Goal: Information Seeking & Learning: Learn about a topic

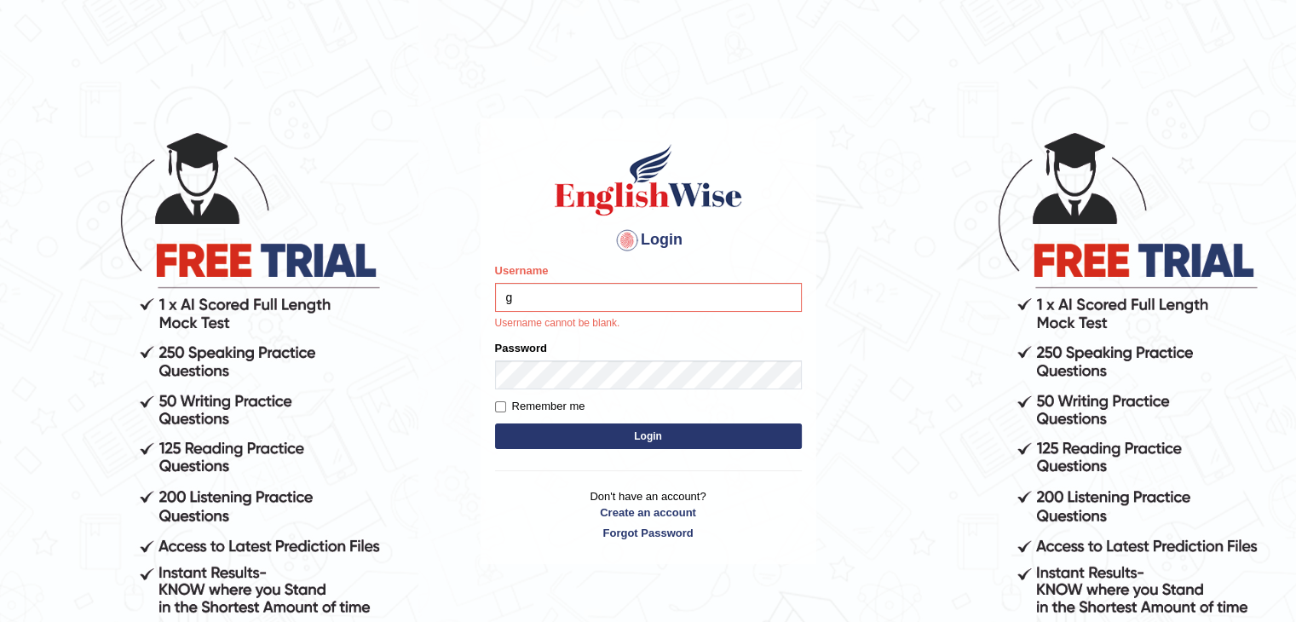
type input "Gayathiri"
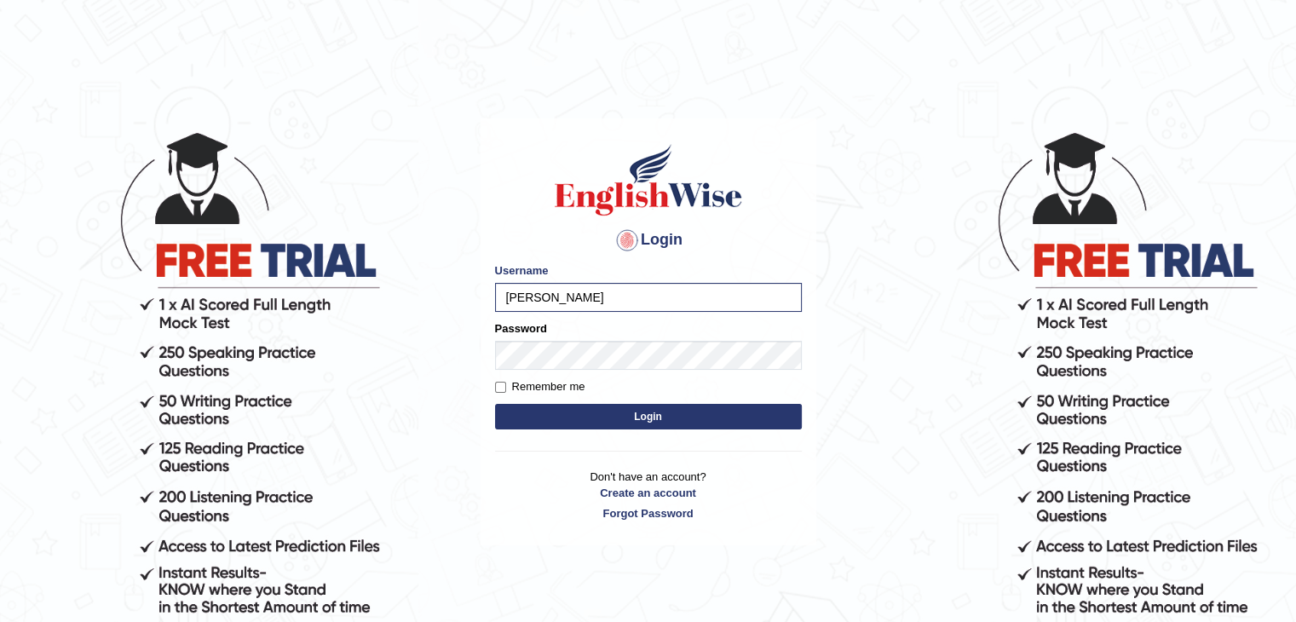
click at [702, 419] on button "Login" at bounding box center [648, 417] width 307 height 26
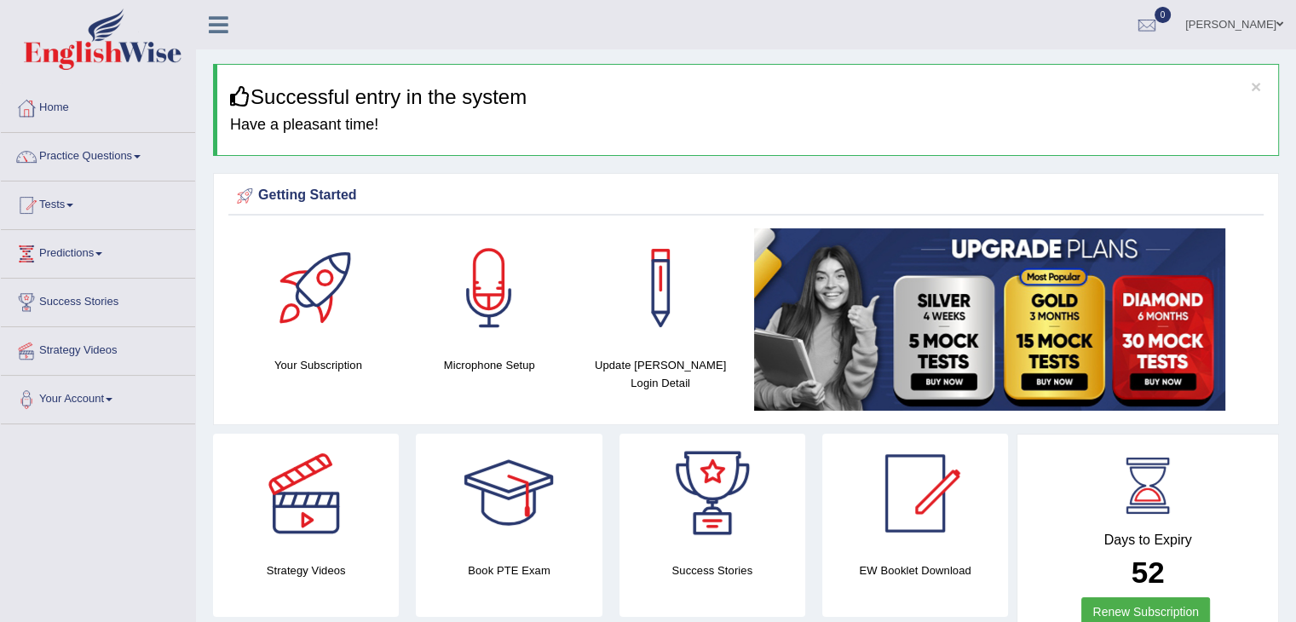
click at [139, 153] on link "Practice Questions" at bounding box center [98, 154] width 194 height 43
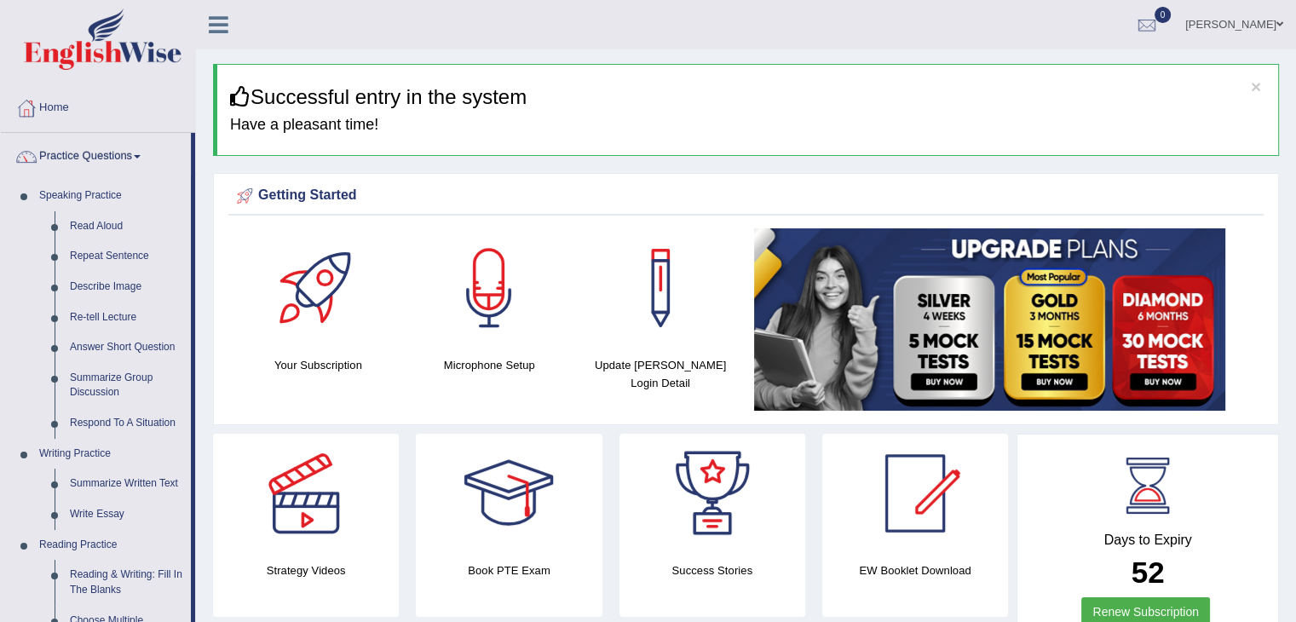
drag, startPoint x: 195, startPoint y: 166, endPoint x: 198, endPoint y: 228, distance: 62.3
drag, startPoint x: 191, startPoint y: 336, endPoint x: 191, endPoint y: 384, distance: 48.6
click at [191, 384] on li "Practice Questions Speaking Practice Read Aloud Repeat Sentence Describe Image …" at bounding box center [98, 612] width 194 height 959
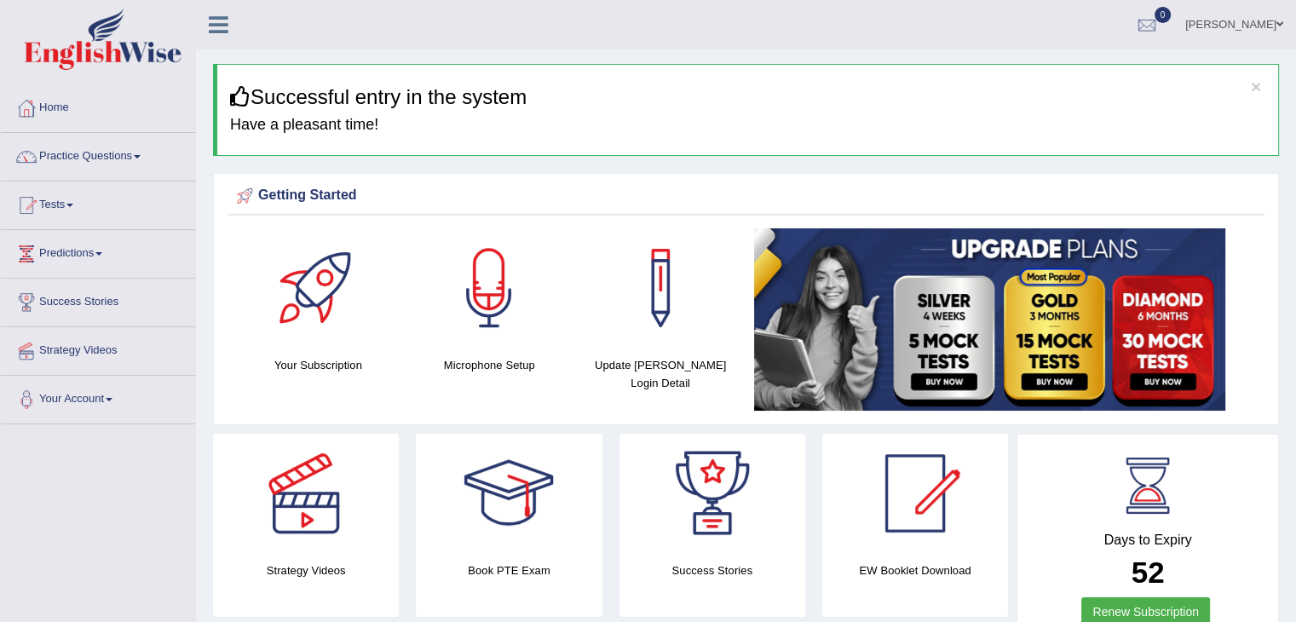
click at [71, 201] on link "Tests" at bounding box center [98, 203] width 194 height 43
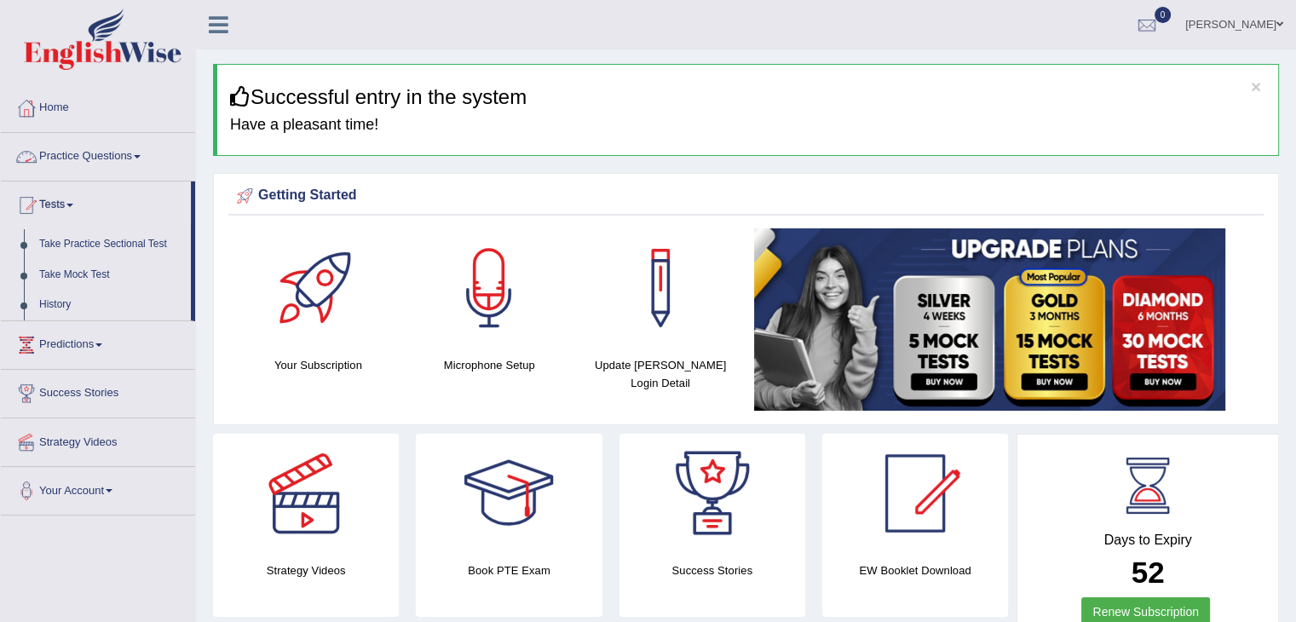
click at [143, 153] on link "Practice Questions" at bounding box center [98, 154] width 194 height 43
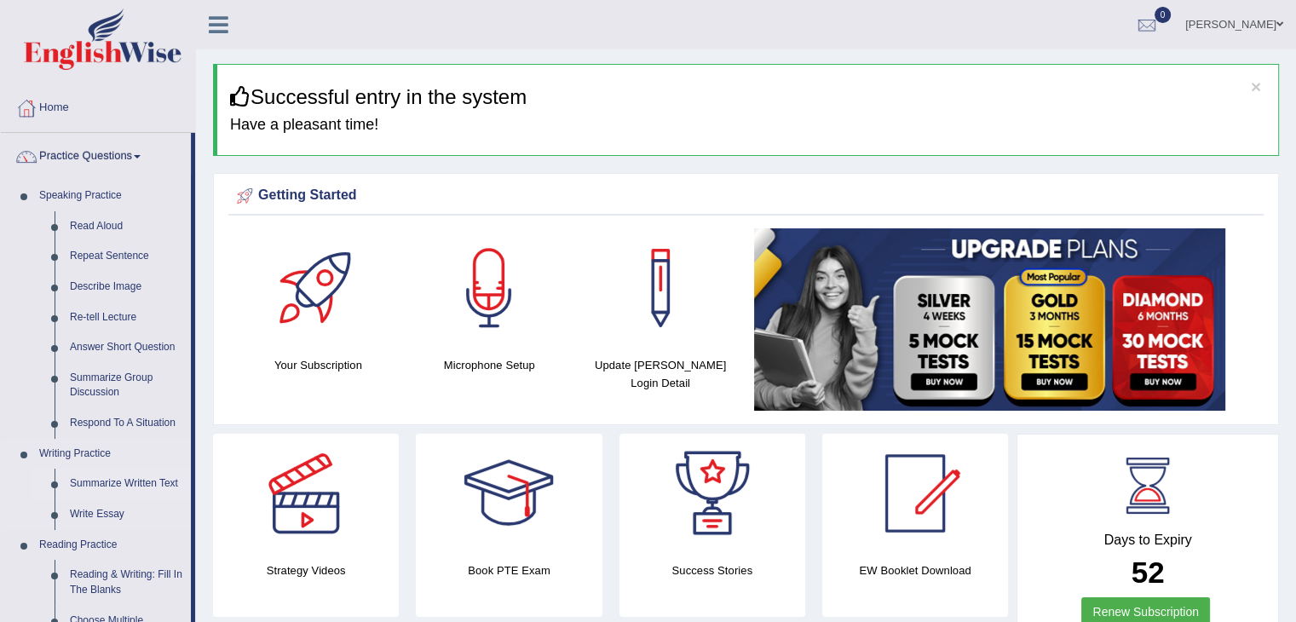
click at [148, 482] on link "Summarize Written Text" at bounding box center [126, 484] width 129 height 31
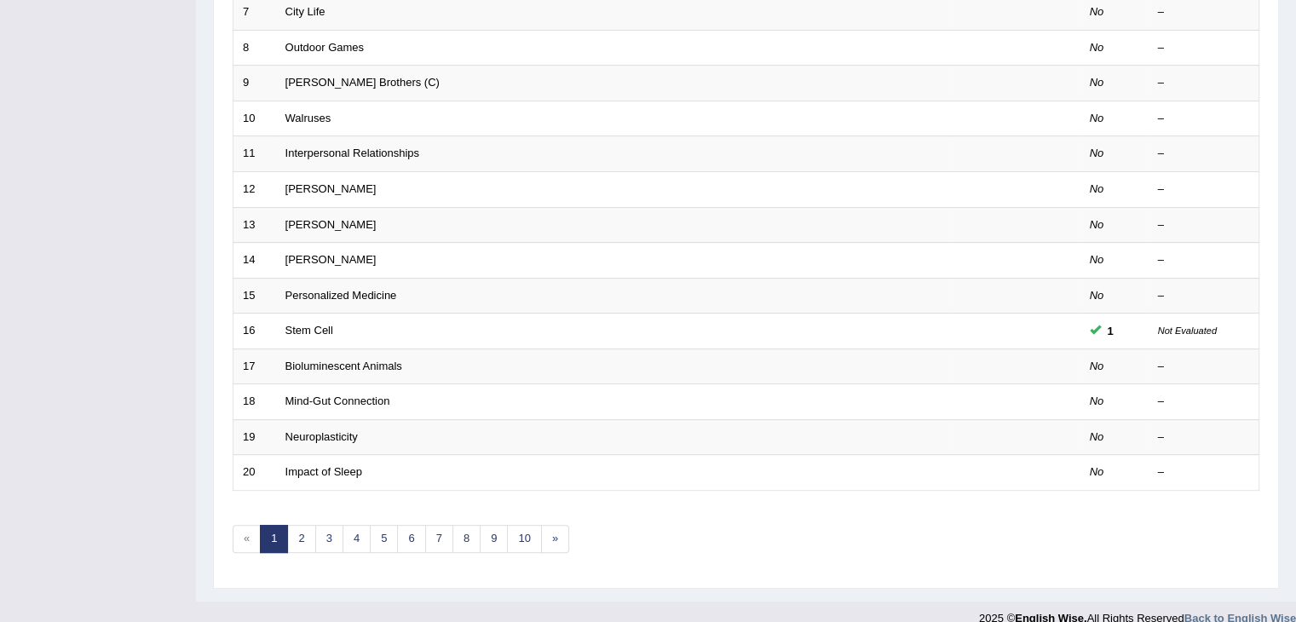
scroll to position [501, 0]
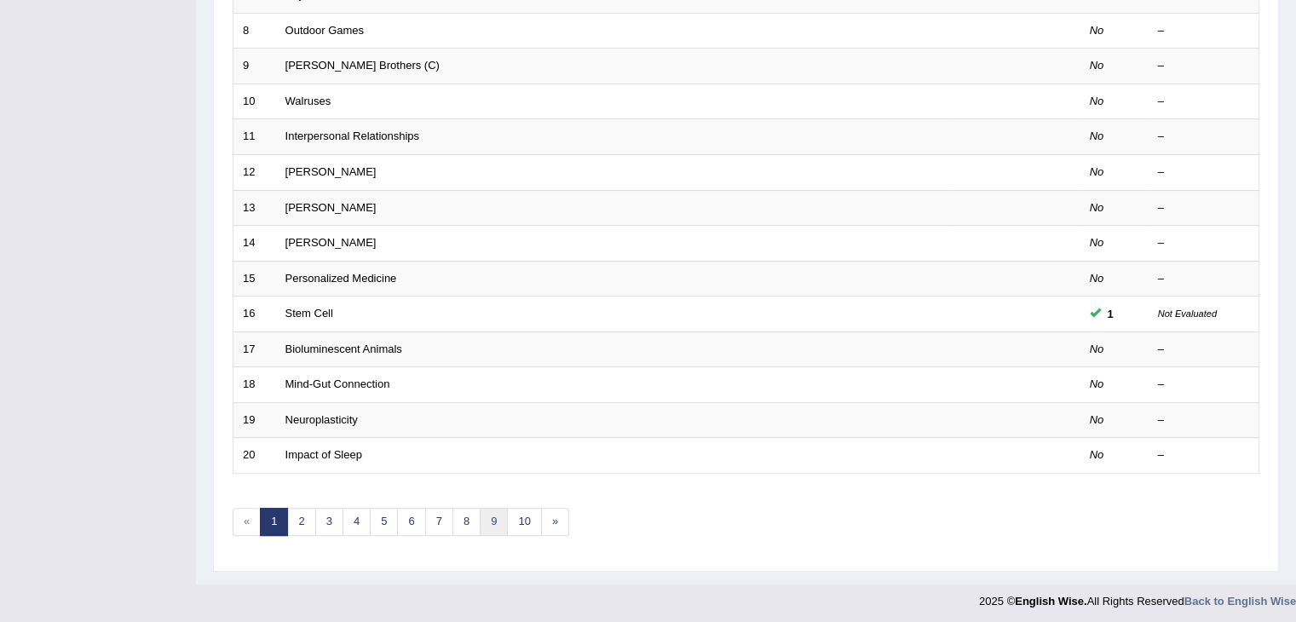
click at [501, 518] on link "9" at bounding box center [494, 522] width 28 height 28
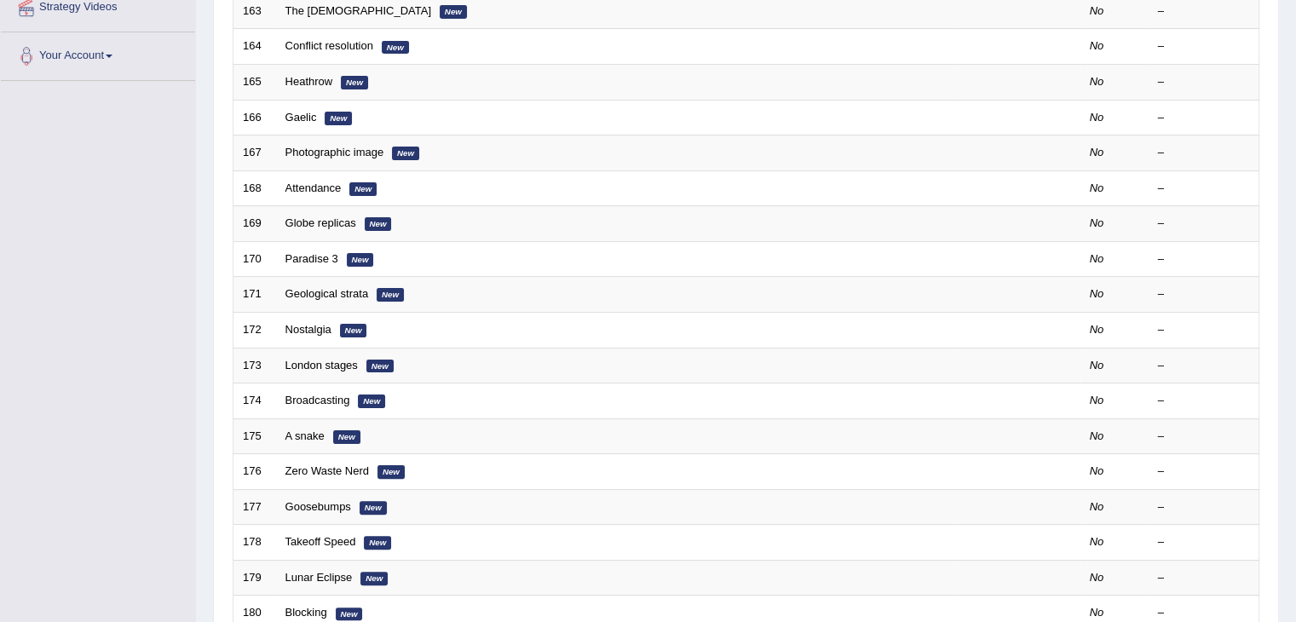
scroll to position [354, 0]
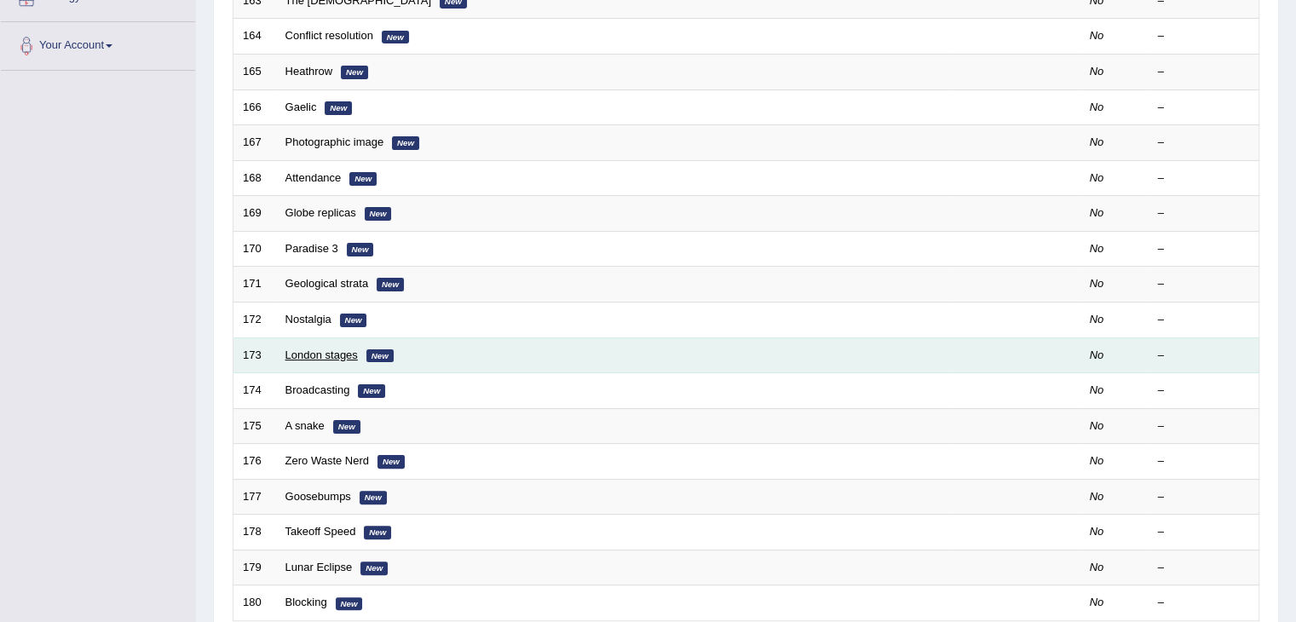
click at [319, 352] on link "London stages" at bounding box center [322, 355] width 72 height 13
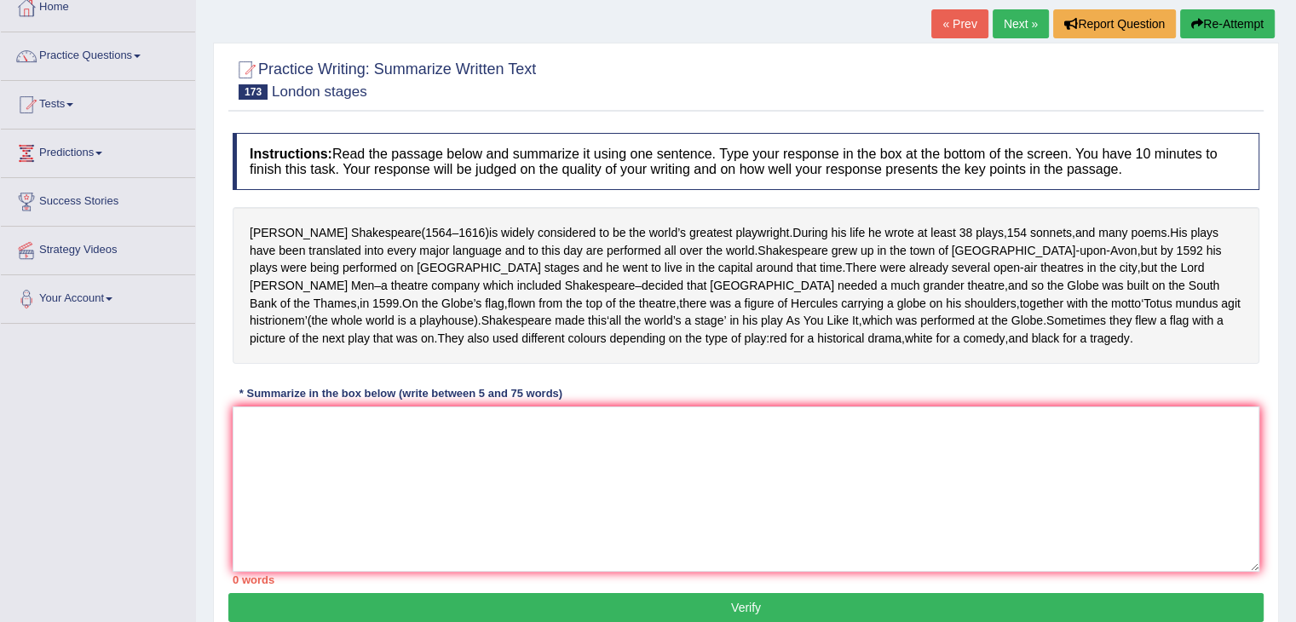
scroll to position [100, 0]
click at [777, 527] on textarea at bounding box center [746, 489] width 1027 height 165
click at [593, 407] on textarea at bounding box center [746, 489] width 1027 height 165
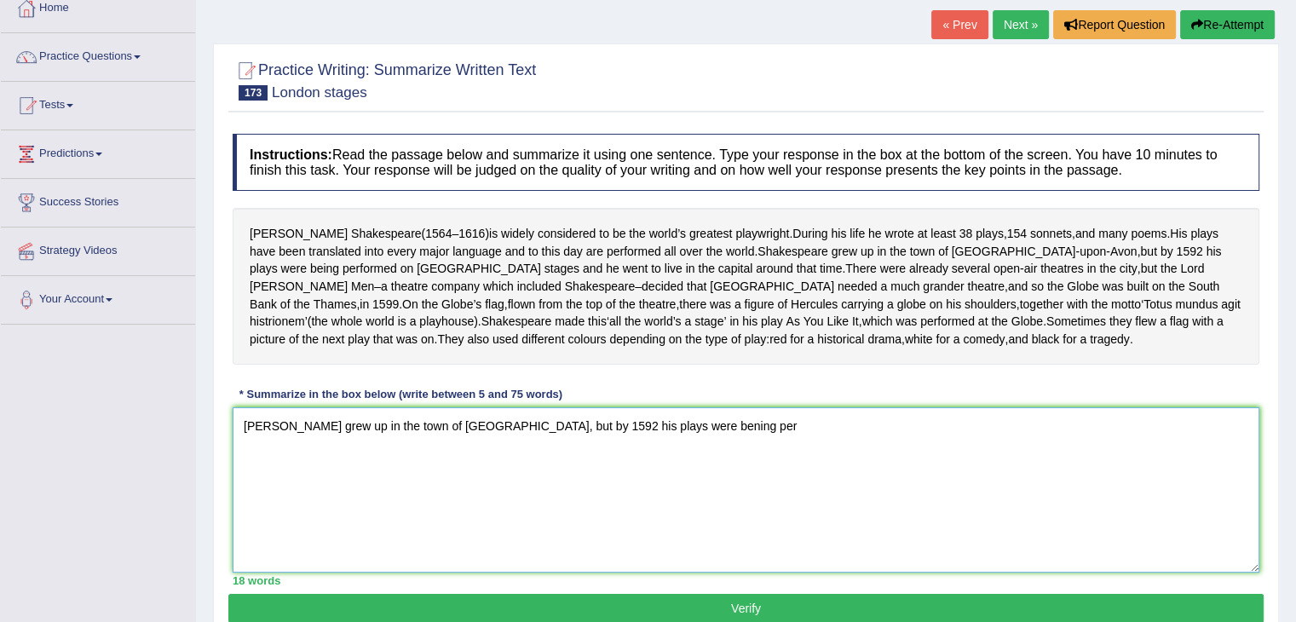
drag, startPoint x: 759, startPoint y: 430, endPoint x: 754, endPoint y: 443, distance: 13.5
click at [754, 443] on textarea "Shakesper grew up in the town of Stratford-upon-Avon, but by 1592 his plays wer…" at bounding box center [746, 489] width 1027 height 165
drag, startPoint x: 767, startPoint y: 430, endPoint x: 535, endPoint y: 425, distance: 231.9
click at [535, 425] on textarea "Shakesper grew up in the town of Stratford-upon-Avon, but by 1592 his plays wer…" at bounding box center [746, 489] width 1027 height 165
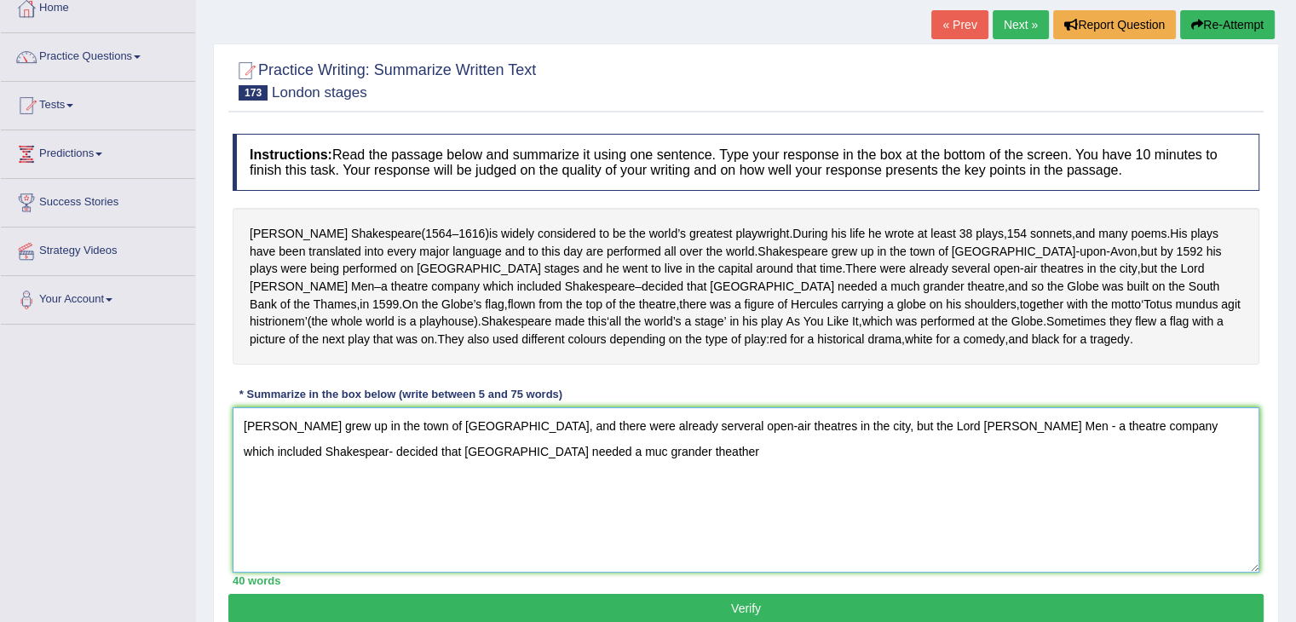
click at [475, 423] on textarea "Shakesper grew up in the town of Stratford-upon-Avon, and there were already se…" at bounding box center [746, 489] width 1027 height 165
click at [505, 422] on textarea "Shakesper grew up in the town of Stratford upon-Avon, and there were already se…" at bounding box center [746, 489] width 1027 height 165
click at [315, 448] on textarea "Shakesper grew up in the town of Stratford upon Avon, and there were already se…" at bounding box center [746, 489] width 1027 height 165
click at [305, 445] on textarea "Shakesper grew up in the town of Stratford upon Avon, and there were already se…" at bounding box center [746, 489] width 1027 height 165
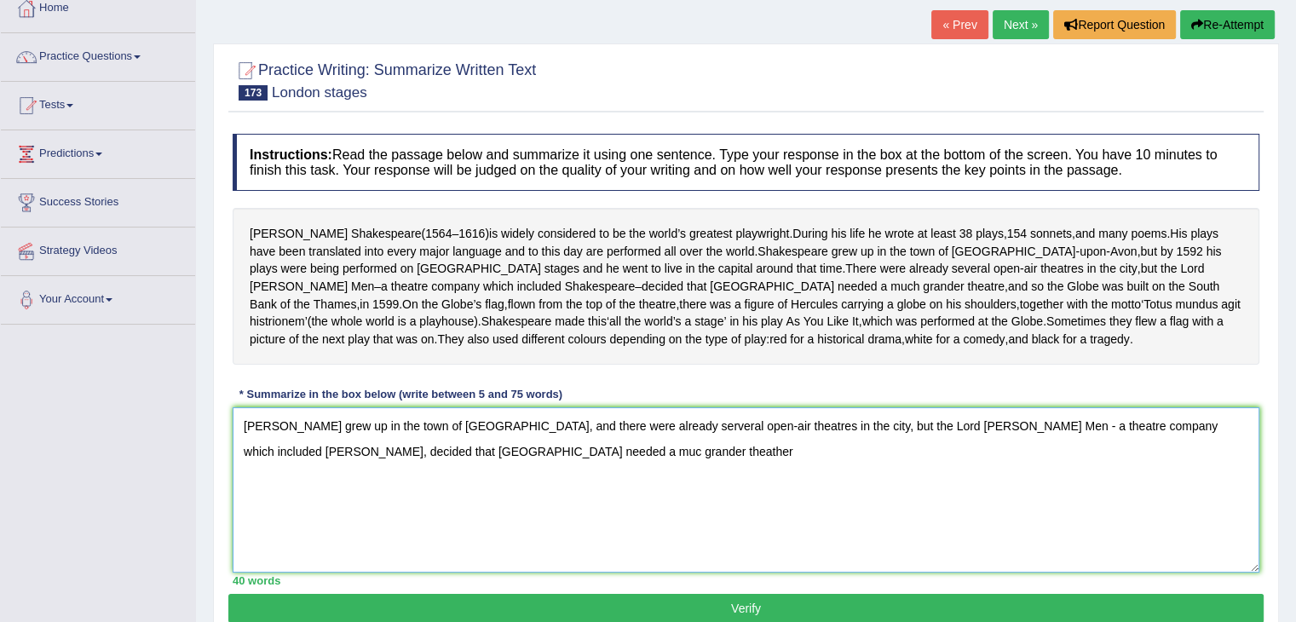
click at [298, 420] on textarea "Shakesper grew up in the town of Stratford upon Avon, and there were already se…" at bounding box center [746, 489] width 1027 height 165
click at [610, 445] on textarea "Shakespare grew up in the town of Stratford upon Avon, and there were already s…" at bounding box center [746, 489] width 1027 height 165
click at [294, 427] on textarea "Shakespare grew up in the town of Stratford upon Avon, and there were already s…" at bounding box center [746, 489] width 1027 height 165
click at [607, 453] on textarea "Shakespeare grew up in the town of Stratford upon Avon, and there were already …" at bounding box center [746, 489] width 1027 height 165
click at [507, 448] on textarea "Shakespeare grew up in the town of Stratford upon Avon, and there were already …" at bounding box center [746, 489] width 1027 height 165
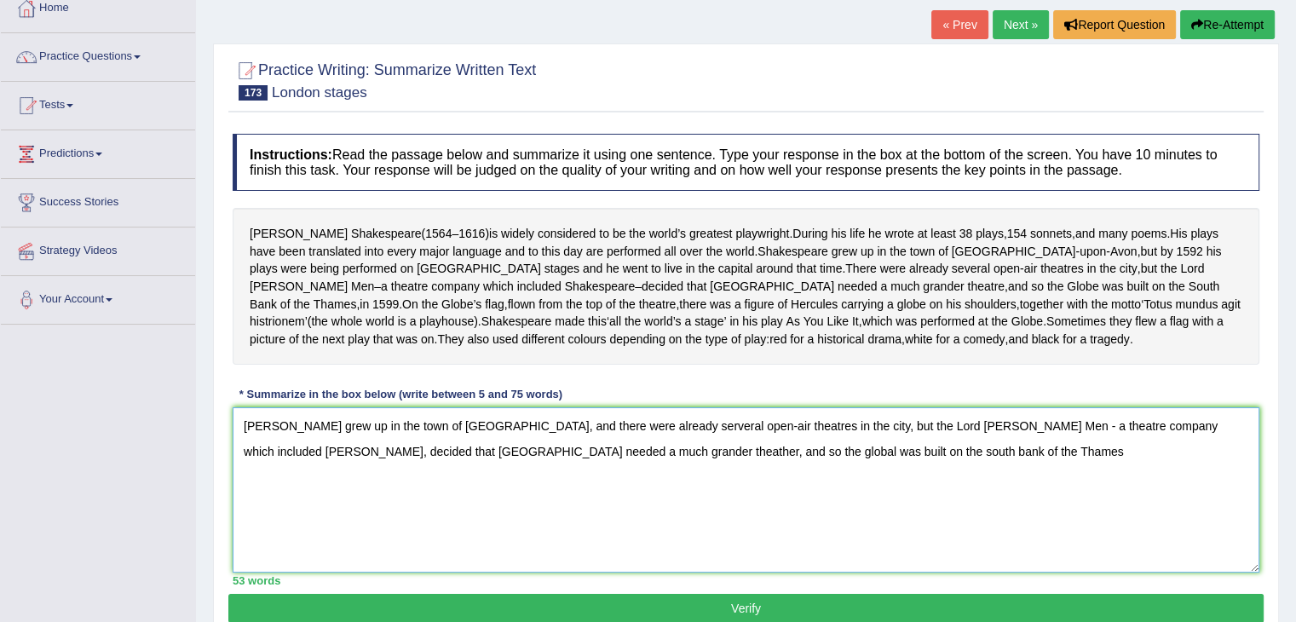
click at [798, 450] on textarea "Shakespeare grew up in the town of Stratford upon Avon, and there were already …" at bounding box center [746, 489] width 1027 height 165
click at [833, 452] on textarea "Shakespeare grew up in the town of Stratford upon Avon, and there were already …" at bounding box center [746, 489] width 1027 height 165
click at [947, 451] on textarea "Shakespeare grew up in the town of Stratford upon Avon, and there were already …" at bounding box center [746, 489] width 1027 height 165
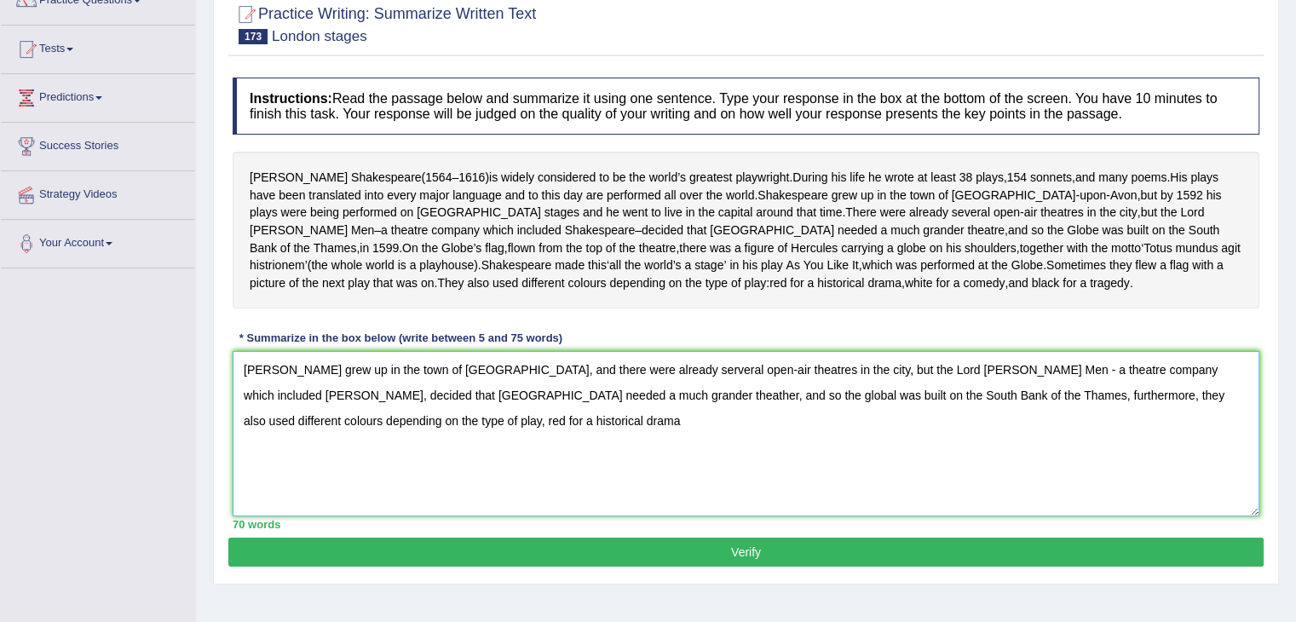
scroll to position [165, 0]
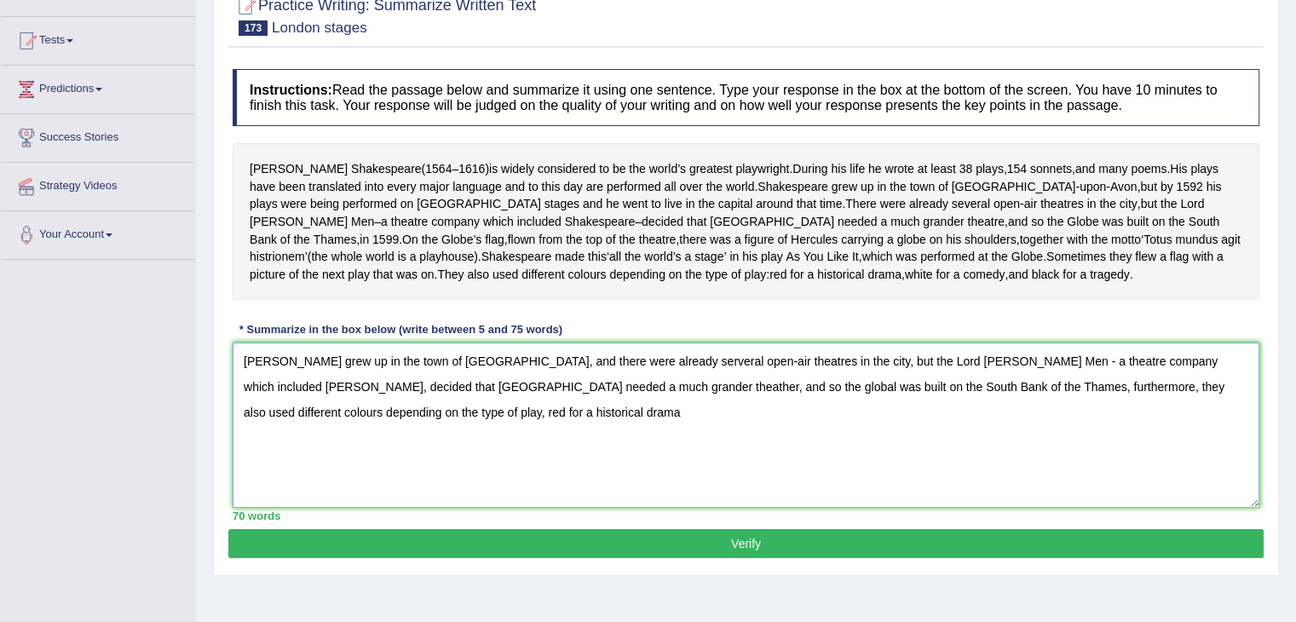
drag, startPoint x: 481, startPoint y: 407, endPoint x: 330, endPoint y: 398, distance: 151.1
click at [330, 398] on textarea "Shakespeare grew up in the town of Stratford upon Avon, and there were already …" at bounding box center [746, 425] width 1027 height 165
type textarea "Shakespeare grew up in the town of Stratford upon Avon, and there were already …"
click at [618, 544] on button "Verify" at bounding box center [746, 543] width 1036 height 29
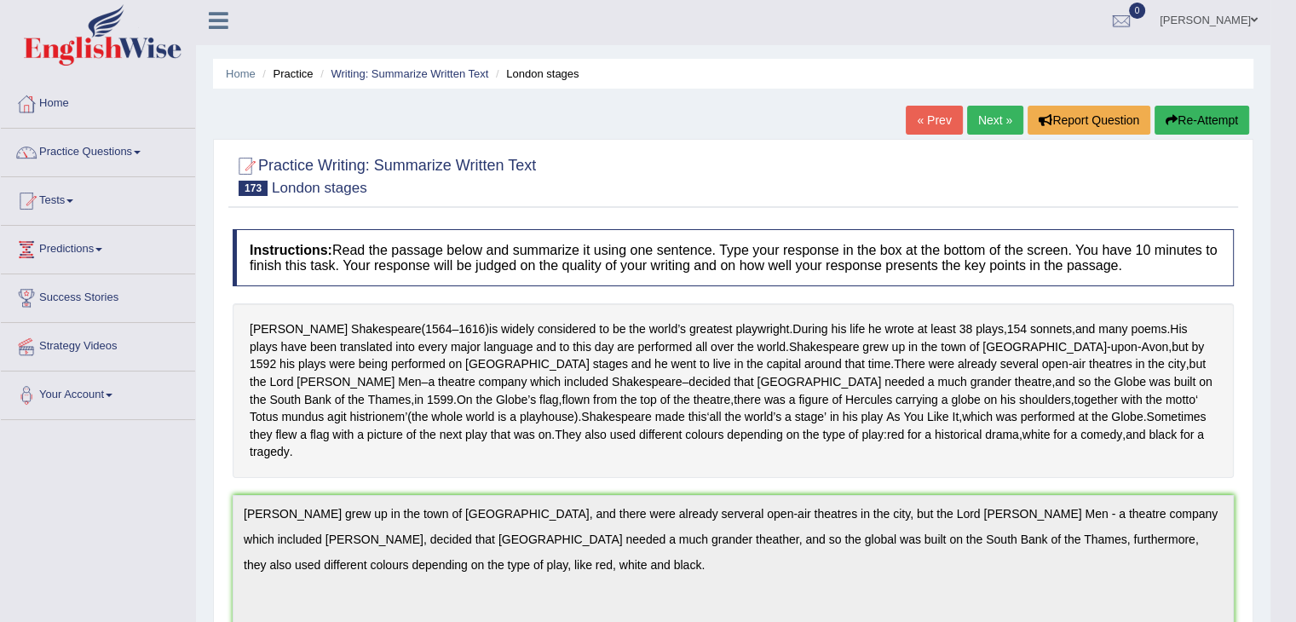
scroll to position [0, 0]
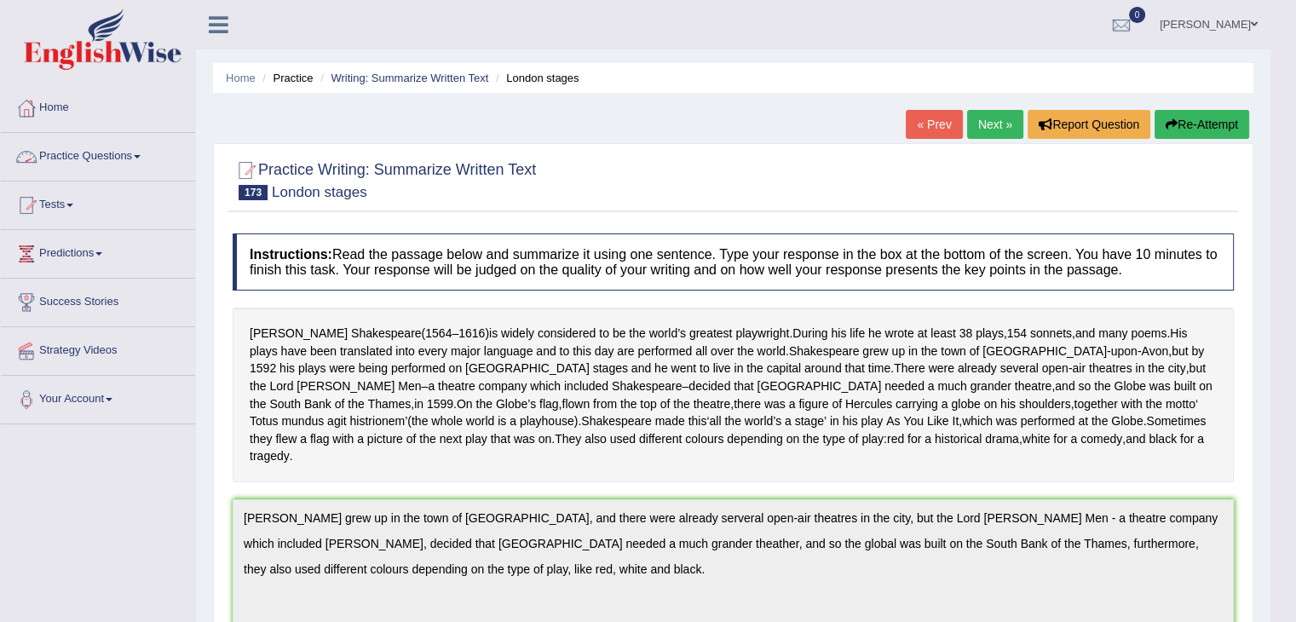
click at [103, 147] on link "Practice Questions" at bounding box center [98, 154] width 194 height 43
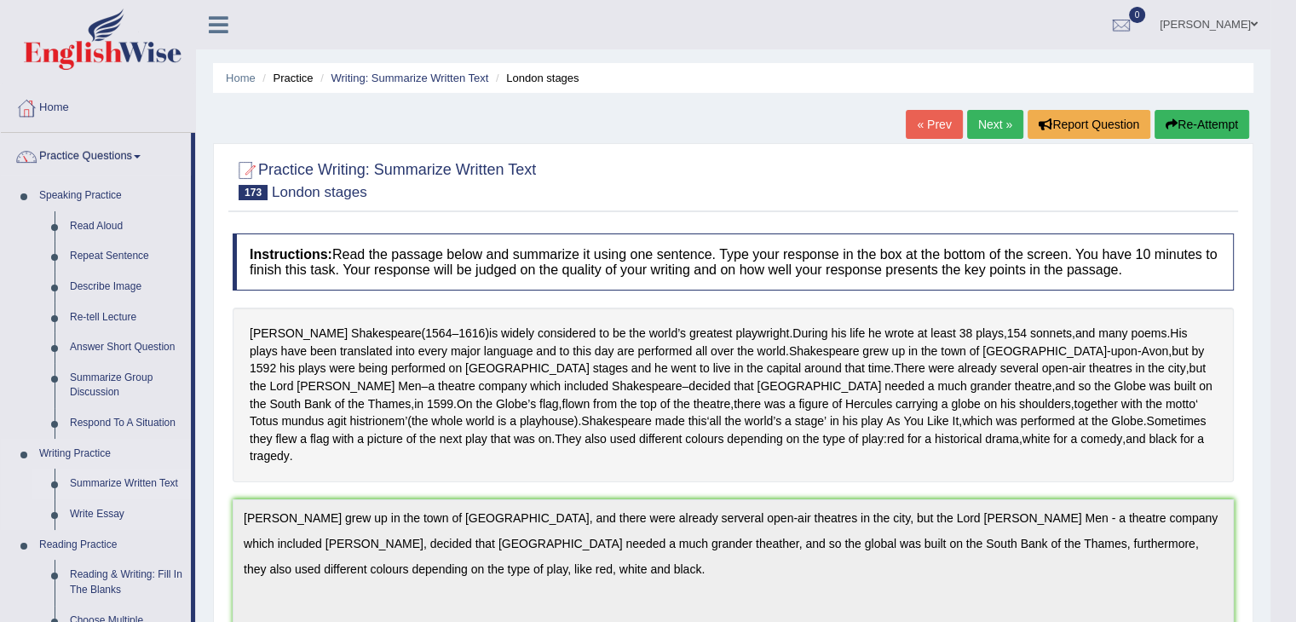
click at [126, 488] on link "Summarize Written Text" at bounding box center [126, 484] width 129 height 31
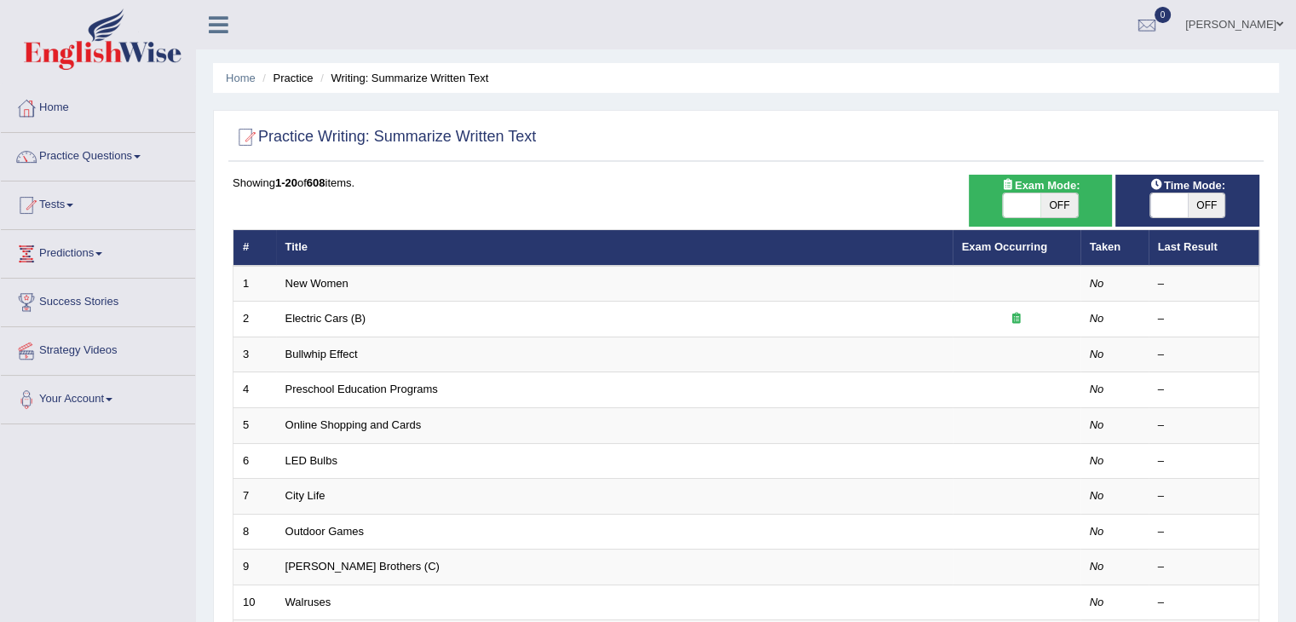
scroll to position [501, 0]
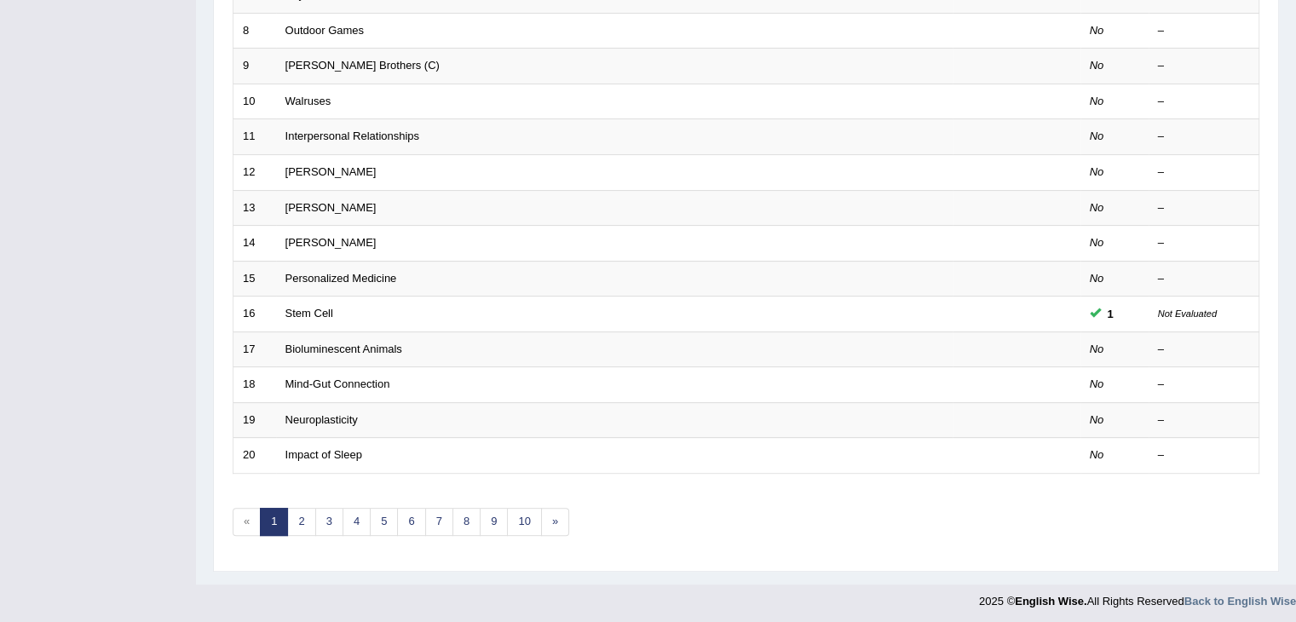
drag, startPoint x: 0, startPoint y: 0, endPoint x: 1292, endPoint y: 661, distance: 1451.7
click at [498, 516] on link "9" at bounding box center [494, 522] width 28 height 28
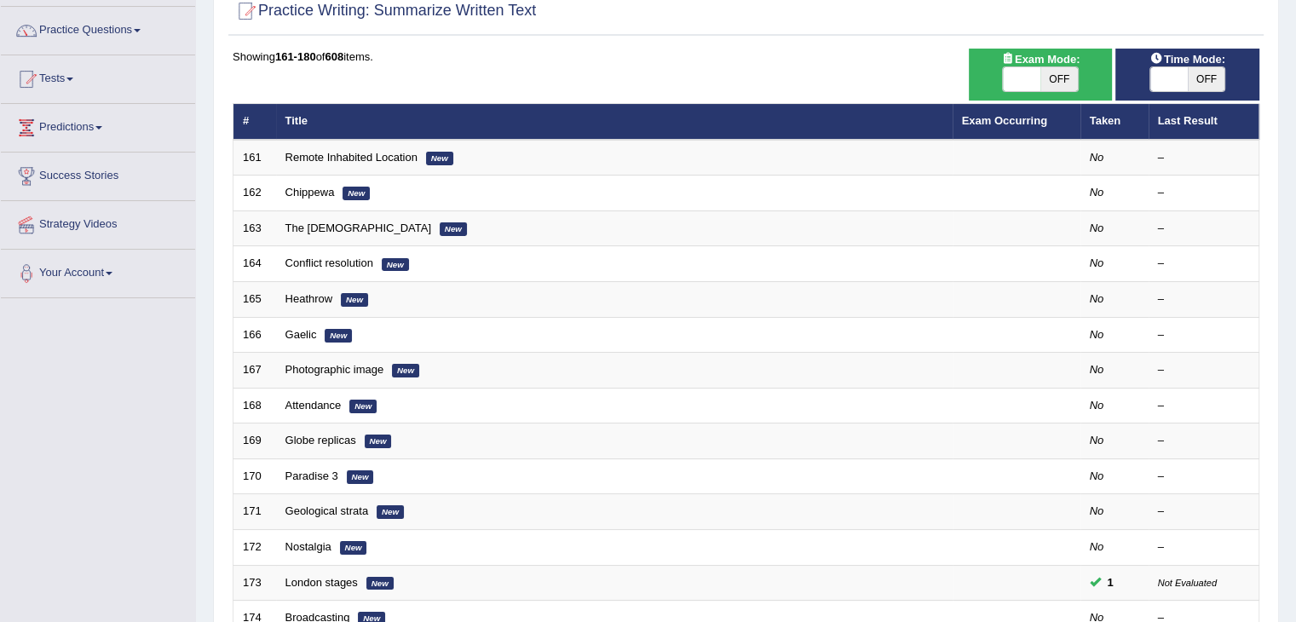
scroll to position [124, 0]
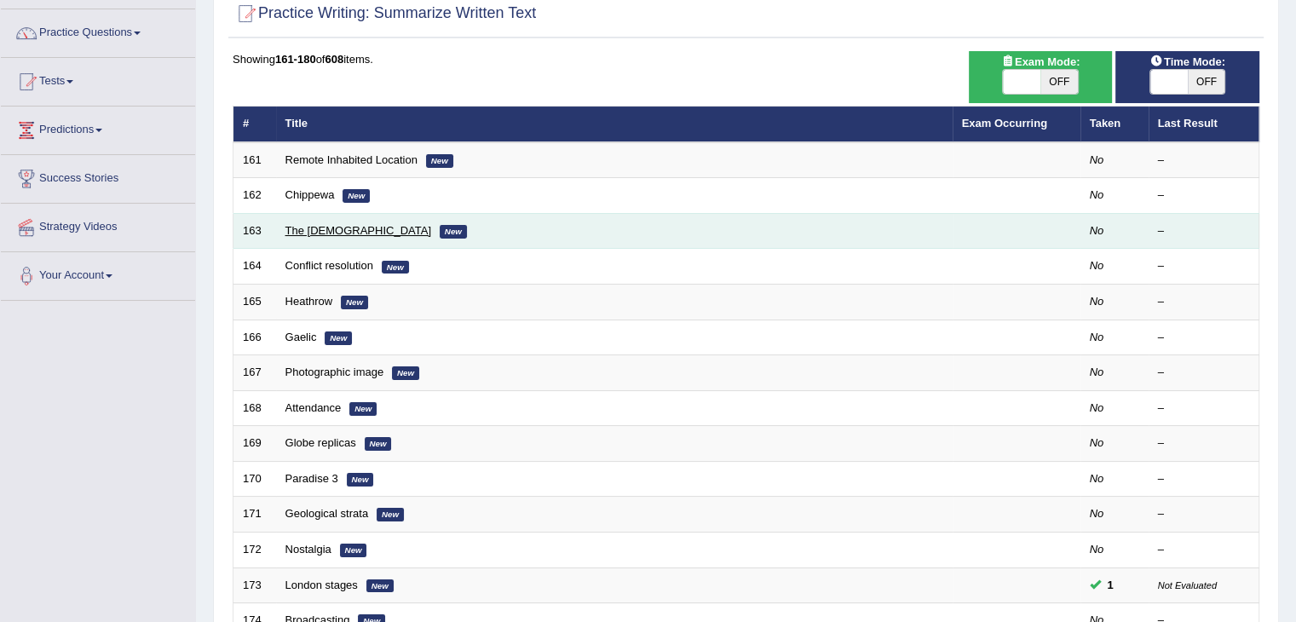
click at [322, 226] on link "The [DEMOGRAPHIC_DATA]" at bounding box center [359, 230] width 146 height 13
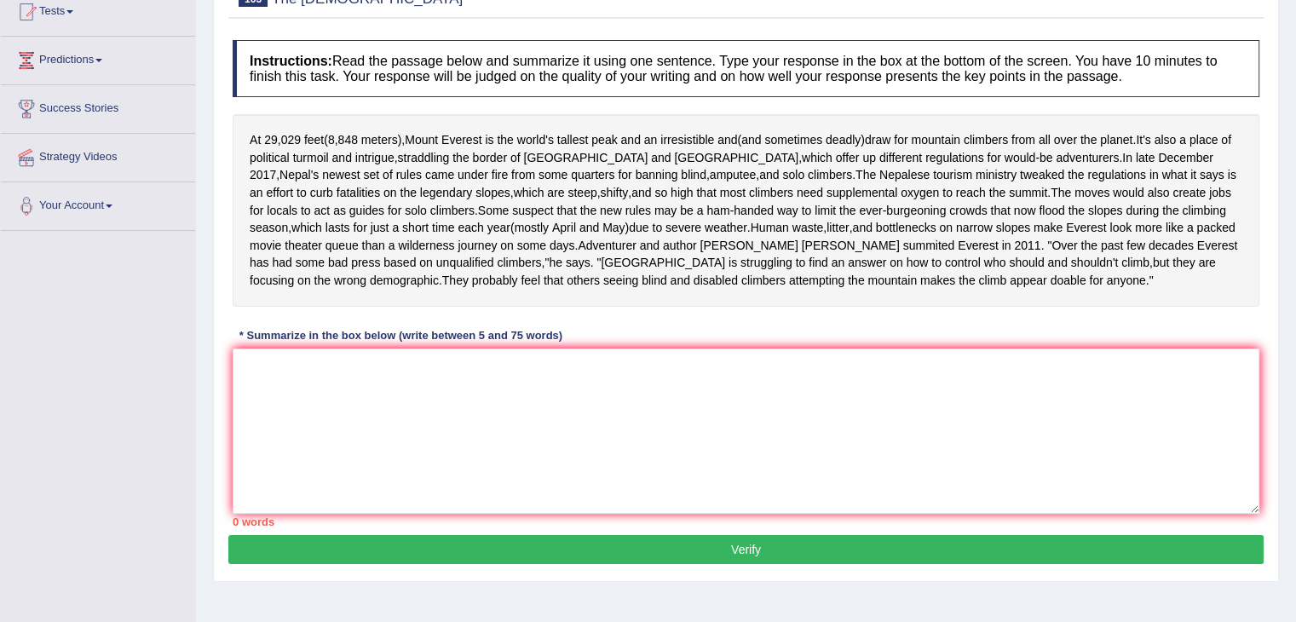
scroll to position [191, 0]
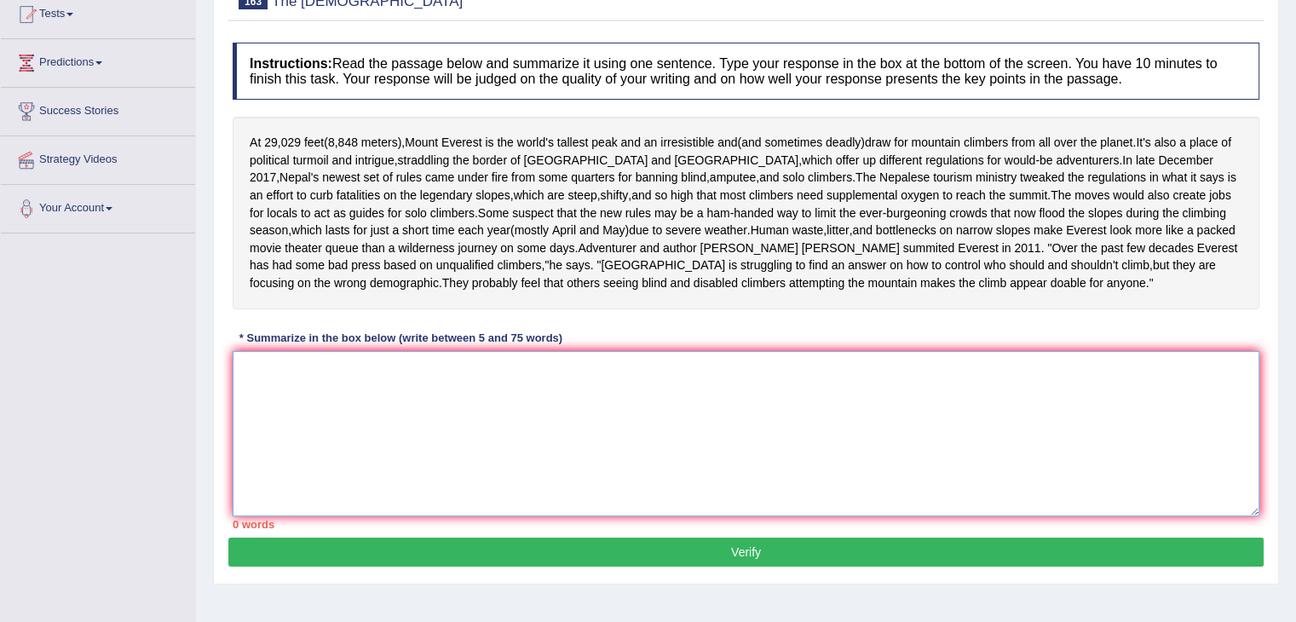
click at [556, 512] on textarea at bounding box center [746, 433] width 1027 height 165
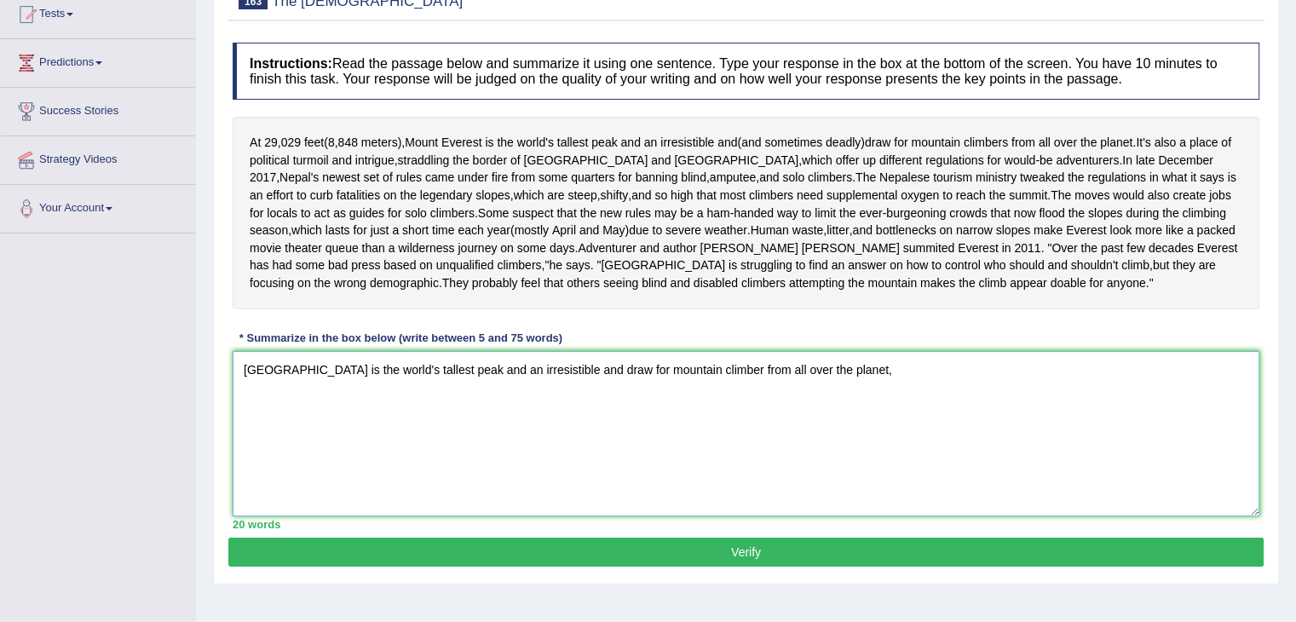
click at [718, 456] on textarea "Mount Everest is the world's tallest peak and an irresistible and draw for moun…" at bounding box center [746, 433] width 1027 height 165
click at [878, 456] on textarea "Mount Everest is the world's tallest peak and an irresistible and draw for moun…" at bounding box center [746, 433] width 1027 height 165
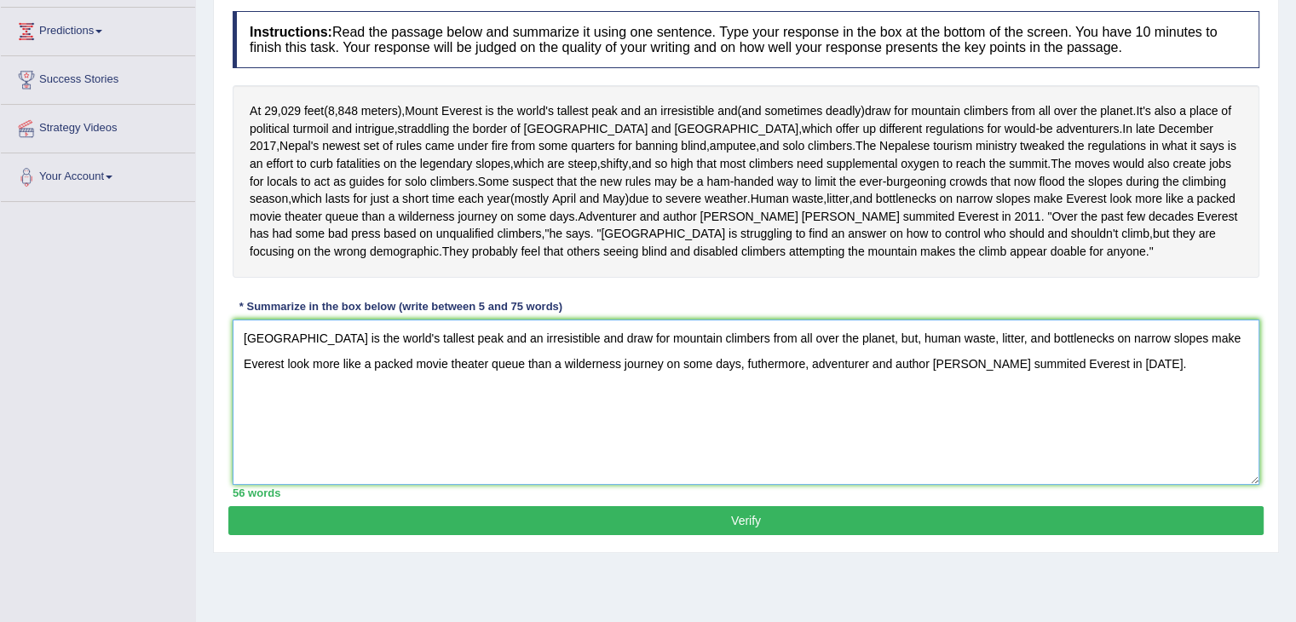
scroll to position [225, 0]
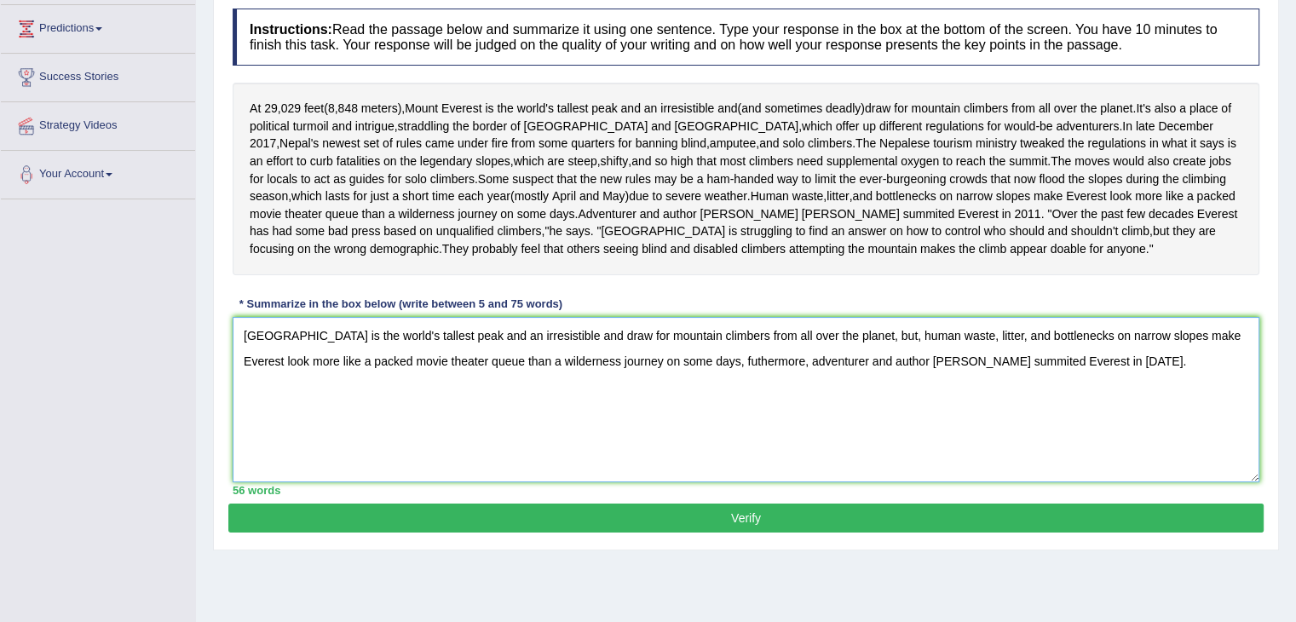
click at [876, 421] on textarea "Mount Everest is the world's tallest peak and an irresistible and draw for moun…" at bounding box center [746, 399] width 1027 height 165
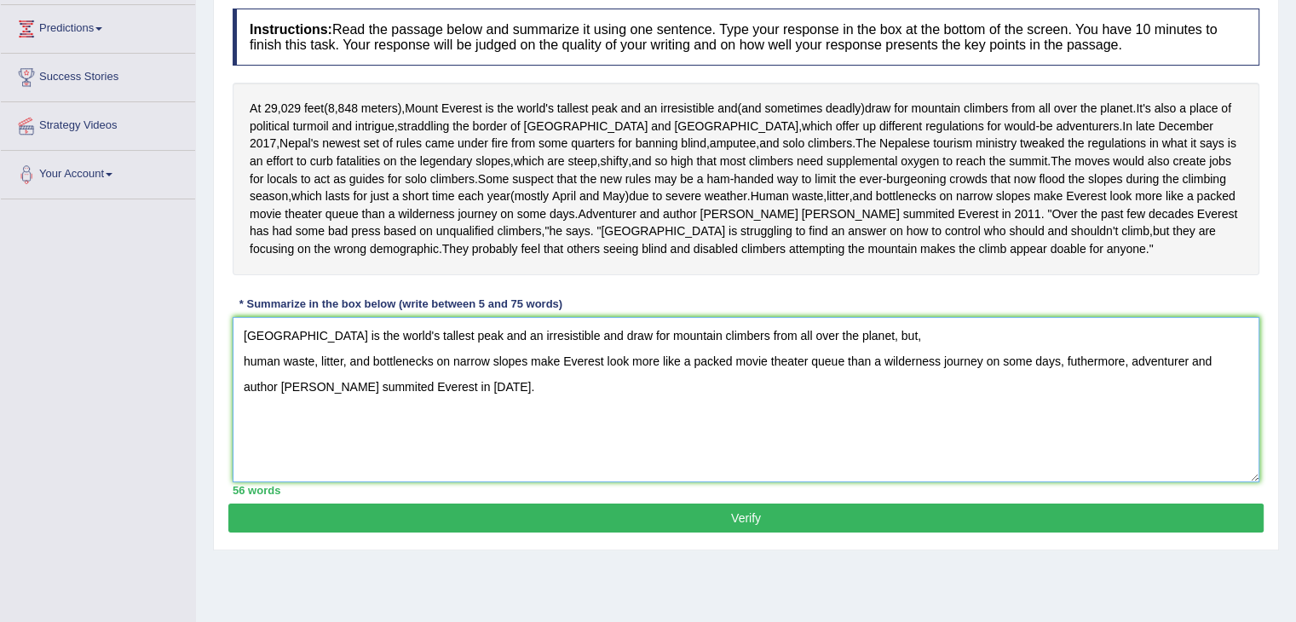
click at [887, 423] on textarea "Mount Everest is the world's tallest peak and an irresistible and draw for moun…" at bounding box center [746, 399] width 1027 height 165
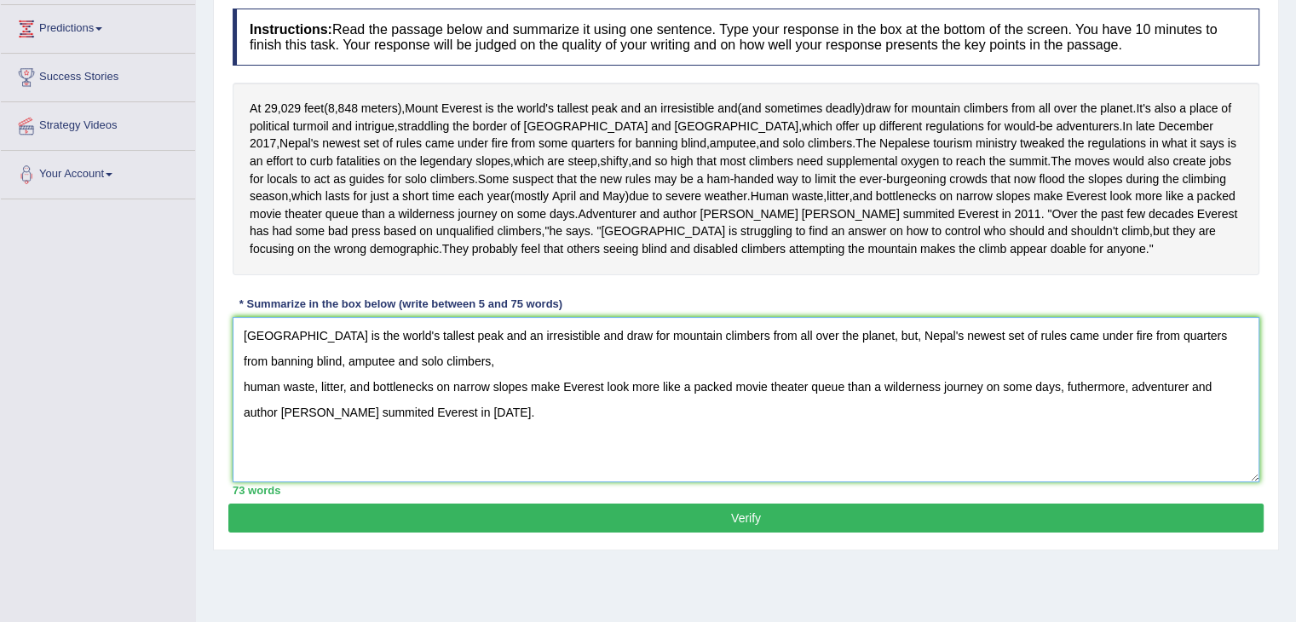
click at [245, 471] on textarea "Mount Everest is the world's tallest peak and an irresistible and draw for moun…" at bounding box center [746, 399] width 1027 height 165
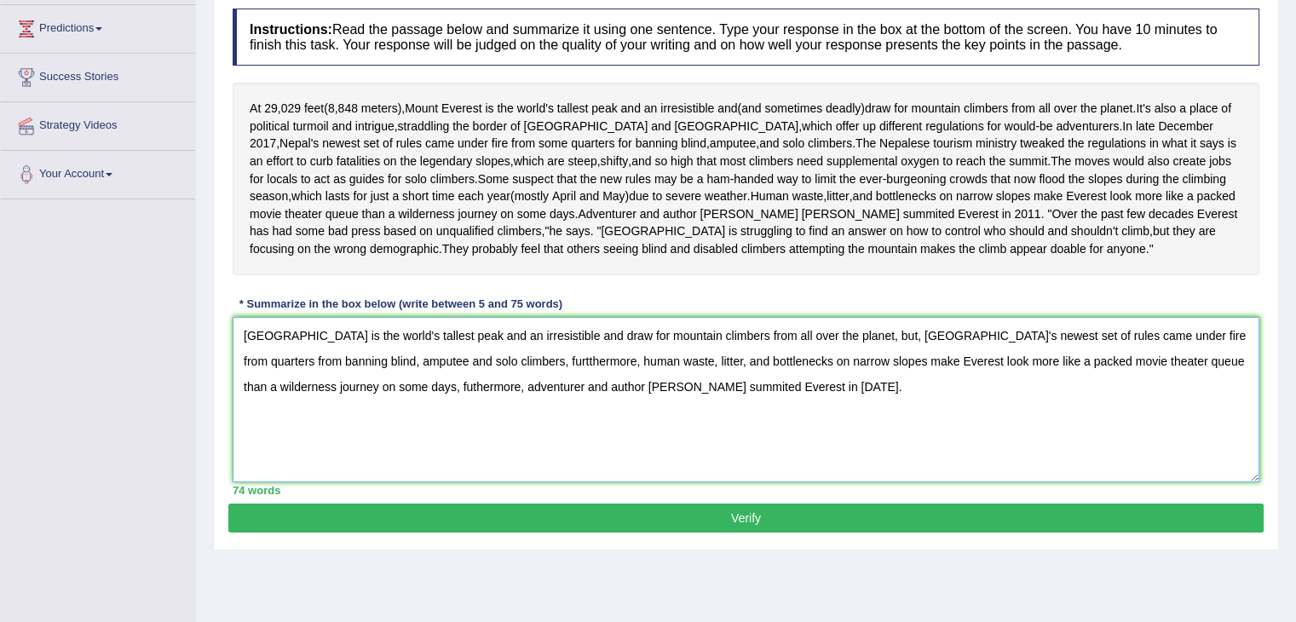
drag, startPoint x: 424, startPoint y: 472, endPoint x: 396, endPoint y: 472, distance: 27.3
click at [396, 472] on textarea "Mount Everest is the world's tallest peak and an irresistible and draw for moun…" at bounding box center [746, 399] width 1027 height 165
click at [491, 444] on textarea "Mount Everest is the world's tallest peak and an irresistible and draw for moun…" at bounding box center [746, 399] width 1027 height 165
drag, startPoint x: 426, startPoint y: 472, endPoint x: 366, endPoint y: 466, distance: 60.8
click at [366, 466] on textarea "Mount Everest is the world's tallest peak and an irresistible and draw for moun…" at bounding box center [746, 399] width 1027 height 165
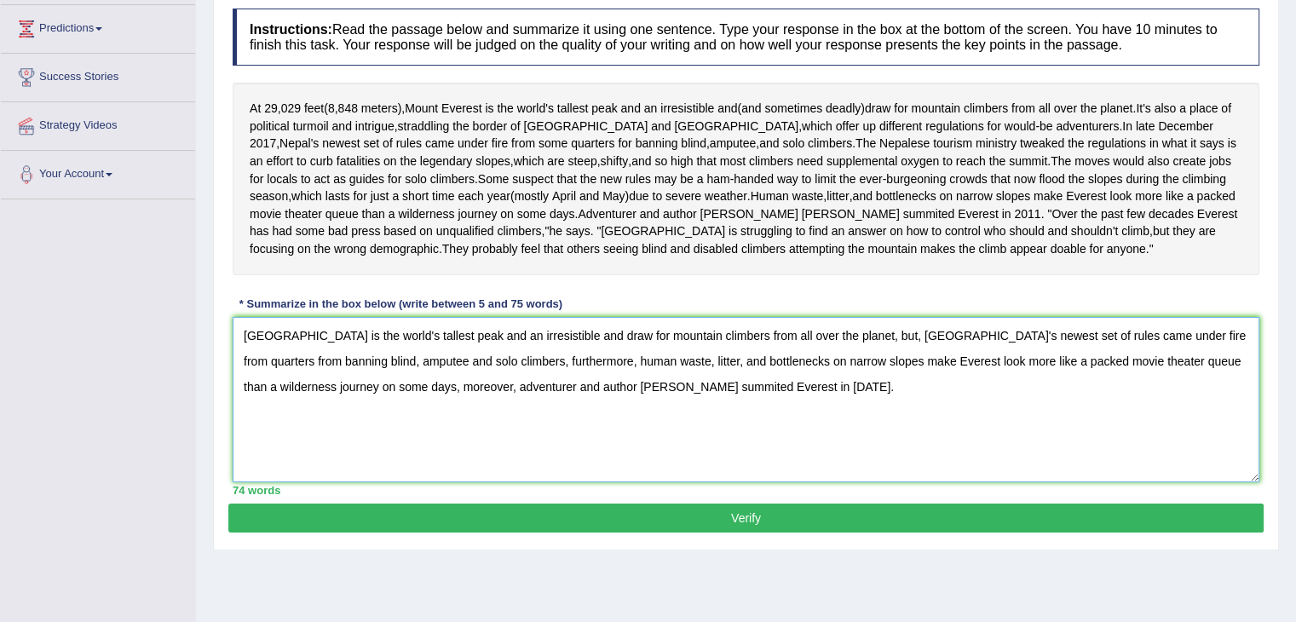
click at [457, 482] on textarea "Mount Everest is the world's tallest peak and an irresistible and draw for moun…" at bounding box center [746, 399] width 1027 height 165
type textarea "Mount Everest is the world's tallest peak and an irresistible and draw for moun…"
click at [821, 533] on button "Verify" at bounding box center [746, 518] width 1036 height 29
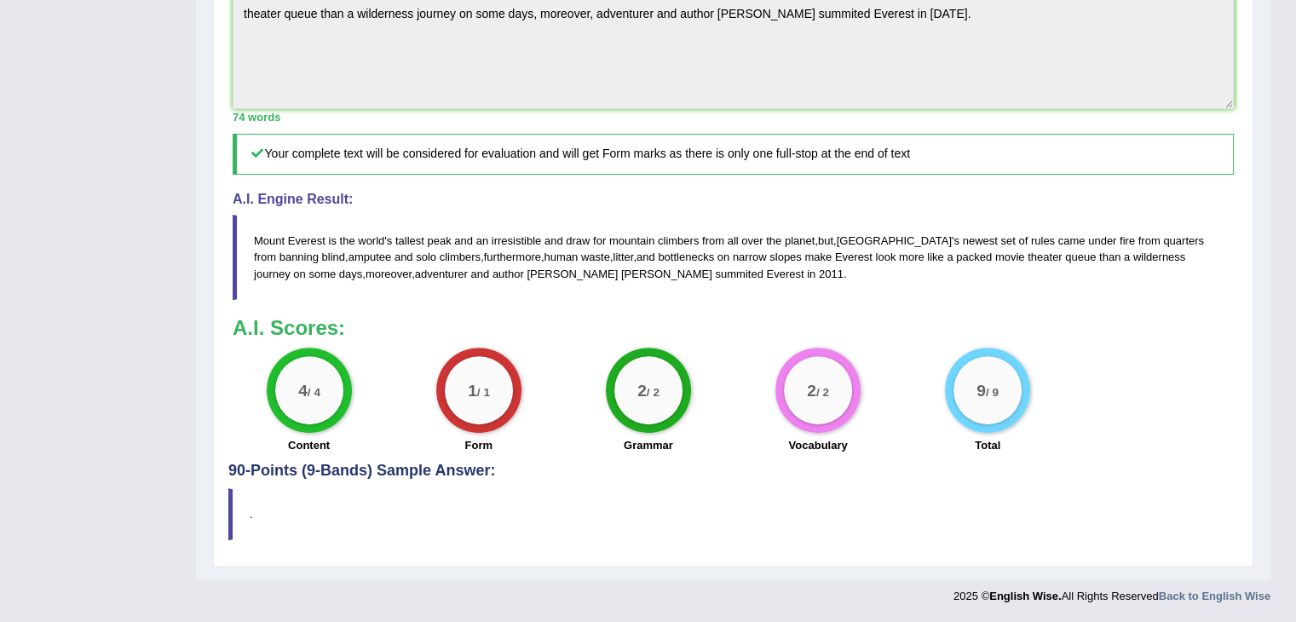
scroll to position [114, 0]
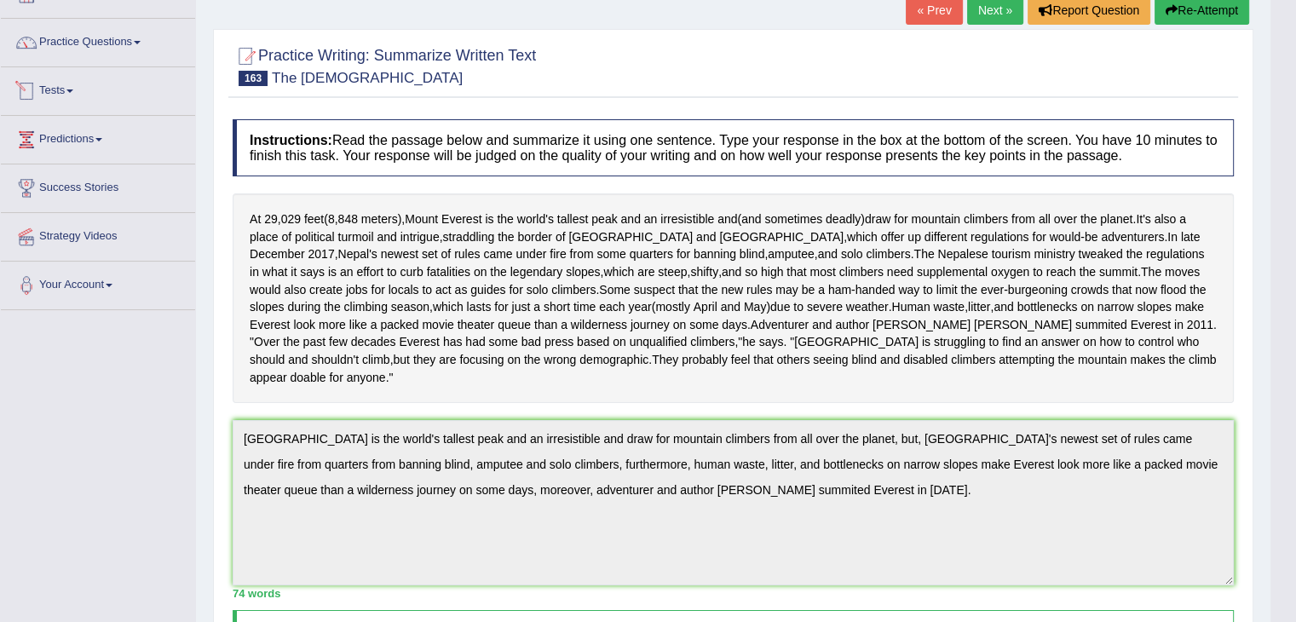
click at [63, 87] on link "Tests" at bounding box center [98, 88] width 194 height 43
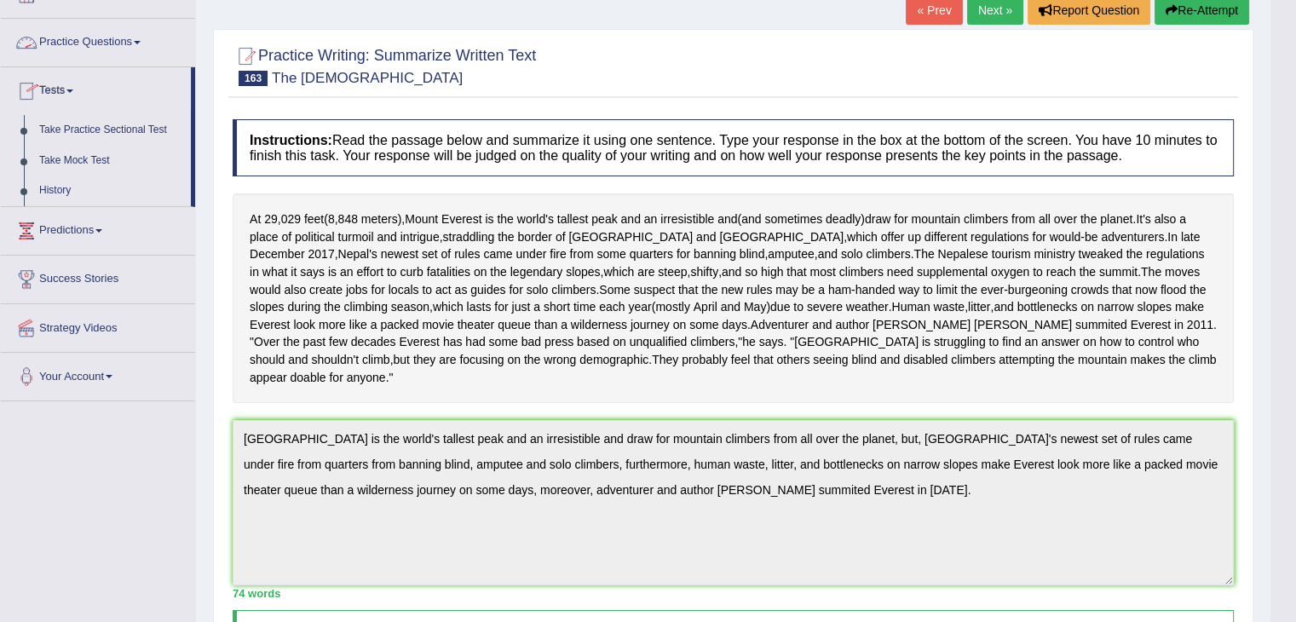
click at [109, 43] on link "Practice Questions" at bounding box center [98, 40] width 194 height 43
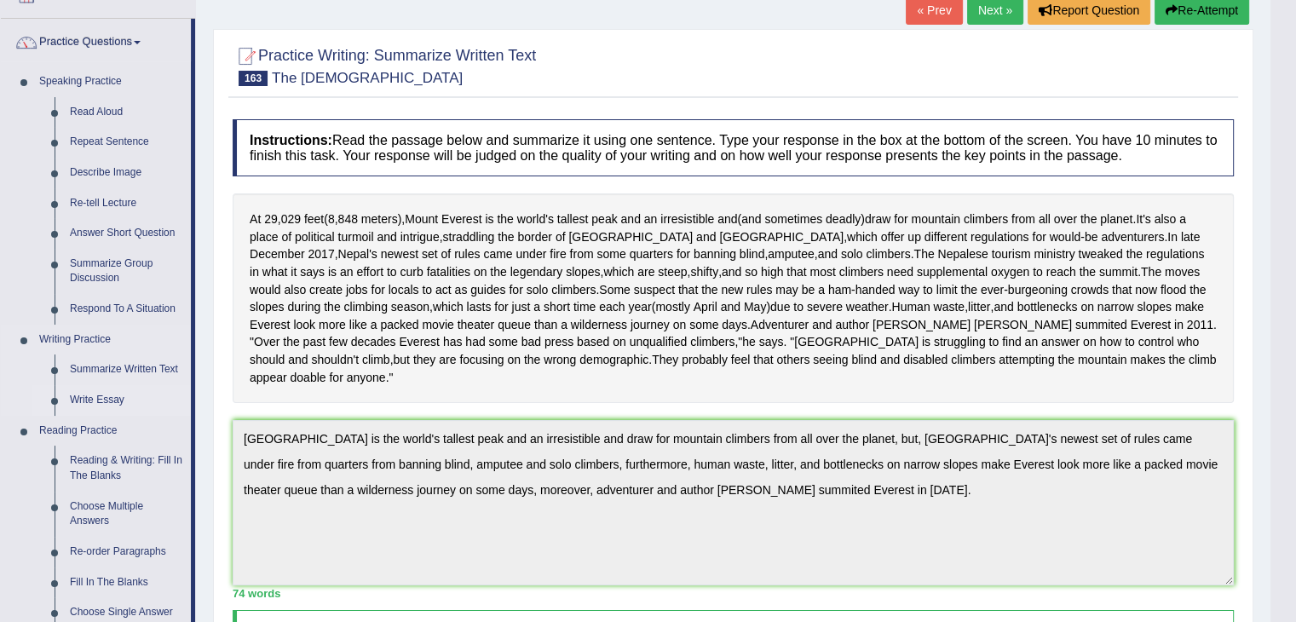
click at [119, 401] on link "Write Essay" at bounding box center [126, 400] width 129 height 31
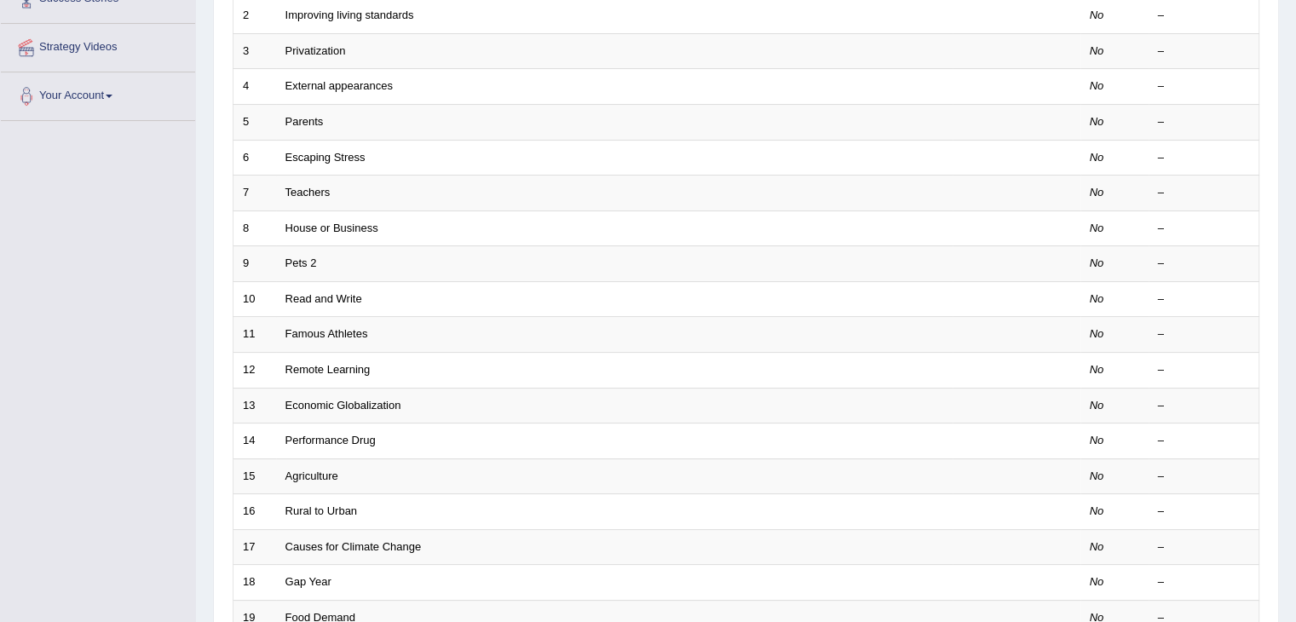
scroll to position [501, 0]
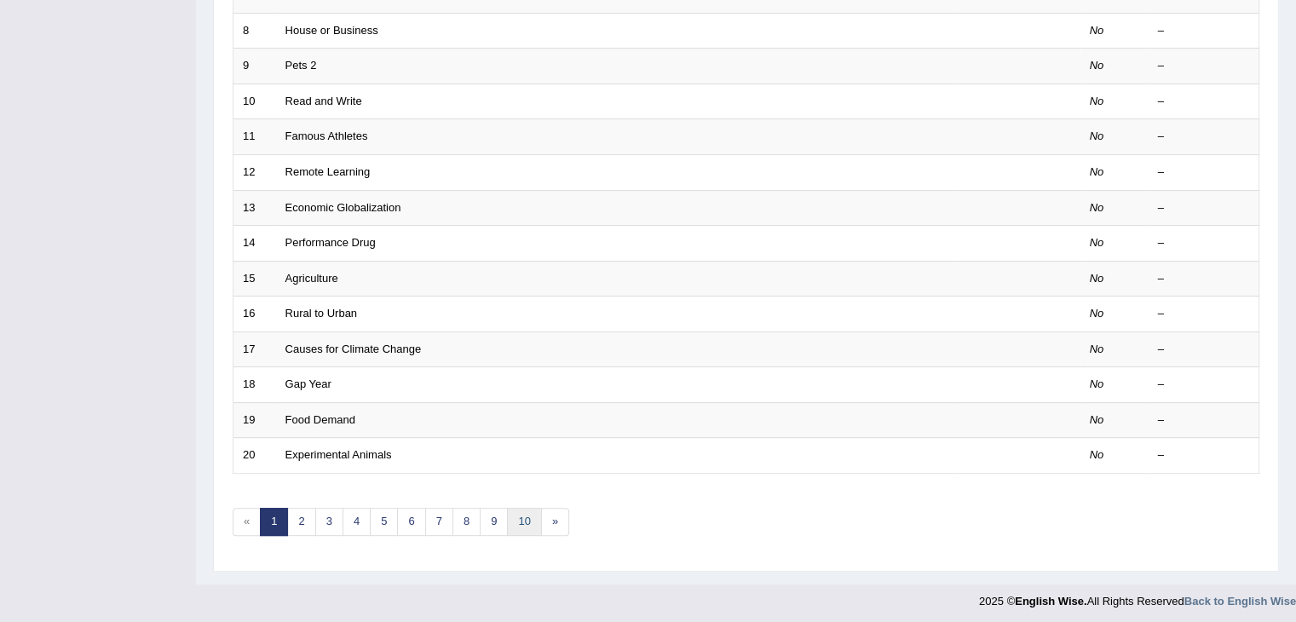
click at [516, 517] on link "10" at bounding box center [524, 522] width 34 height 28
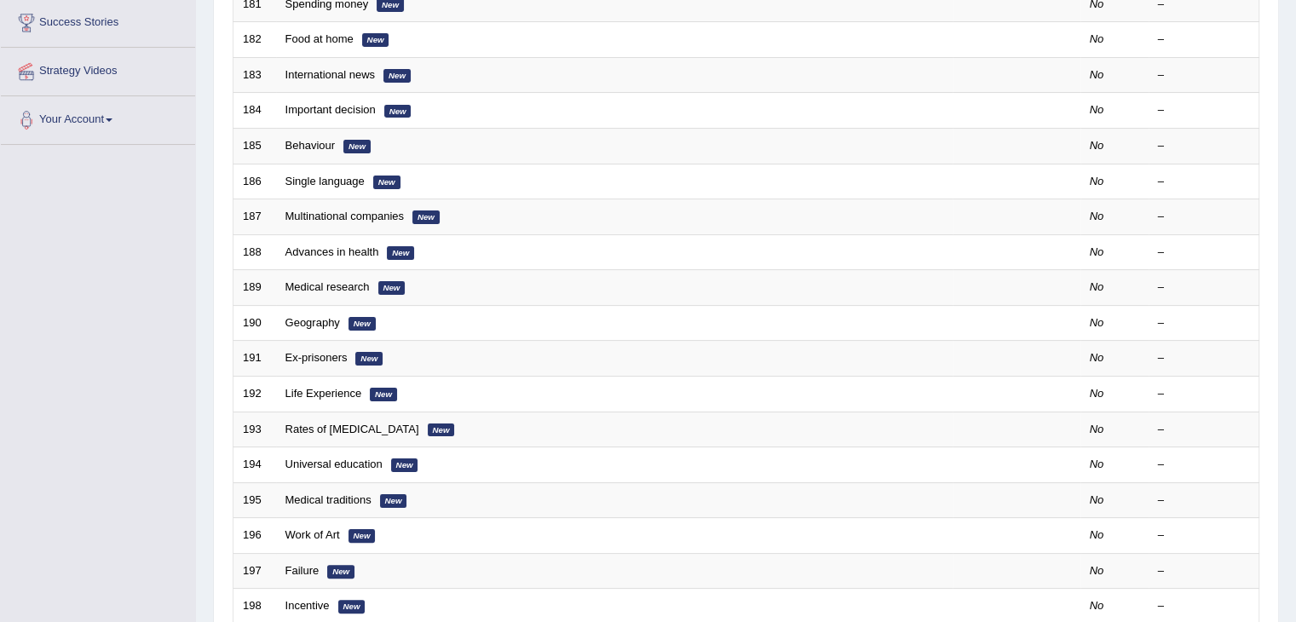
scroll to position [280, 0]
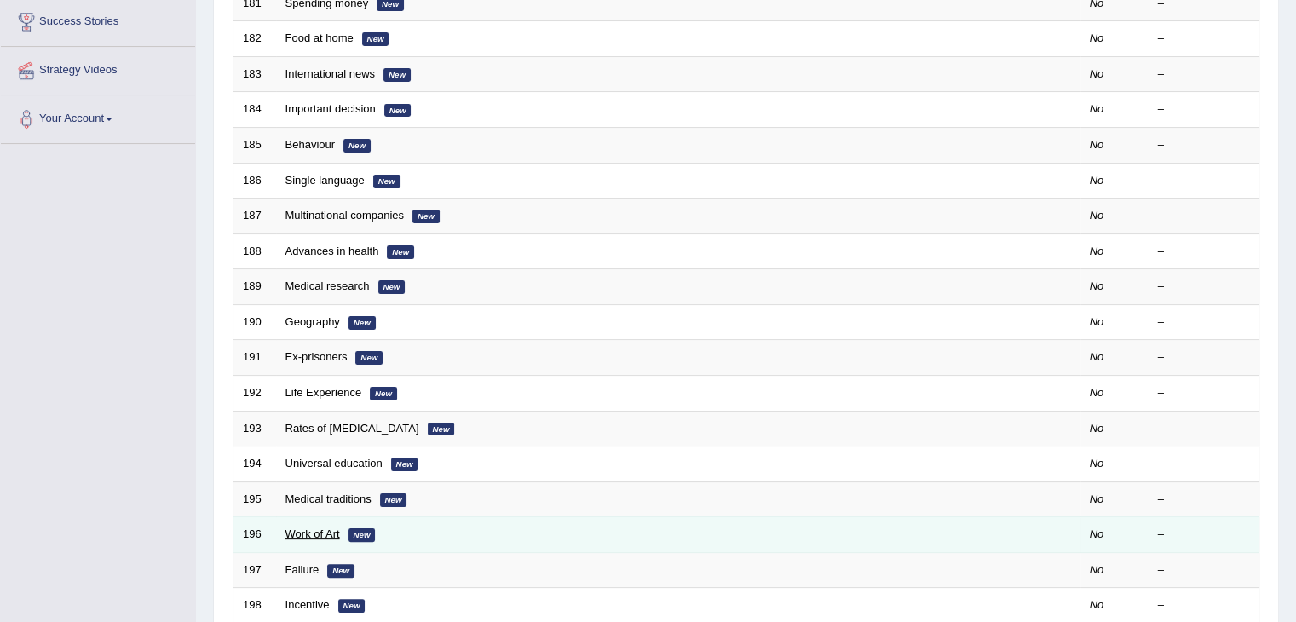
click at [334, 533] on link "Work of Art" at bounding box center [313, 534] width 55 height 13
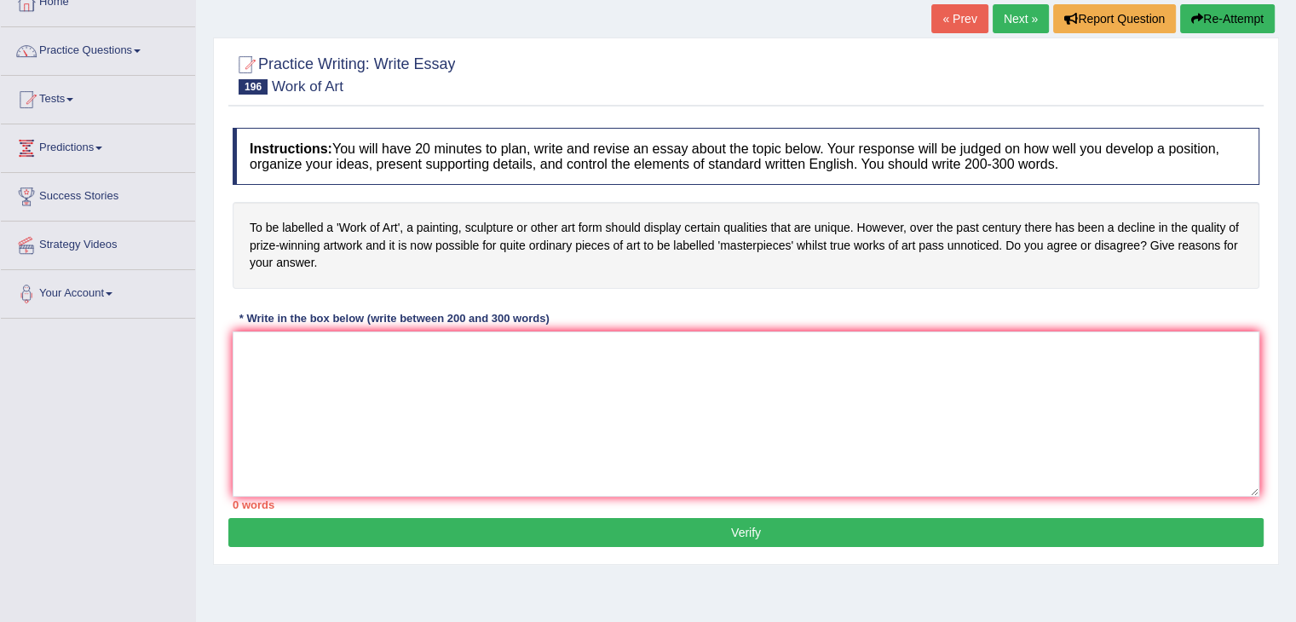
scroll to position [109, 0]
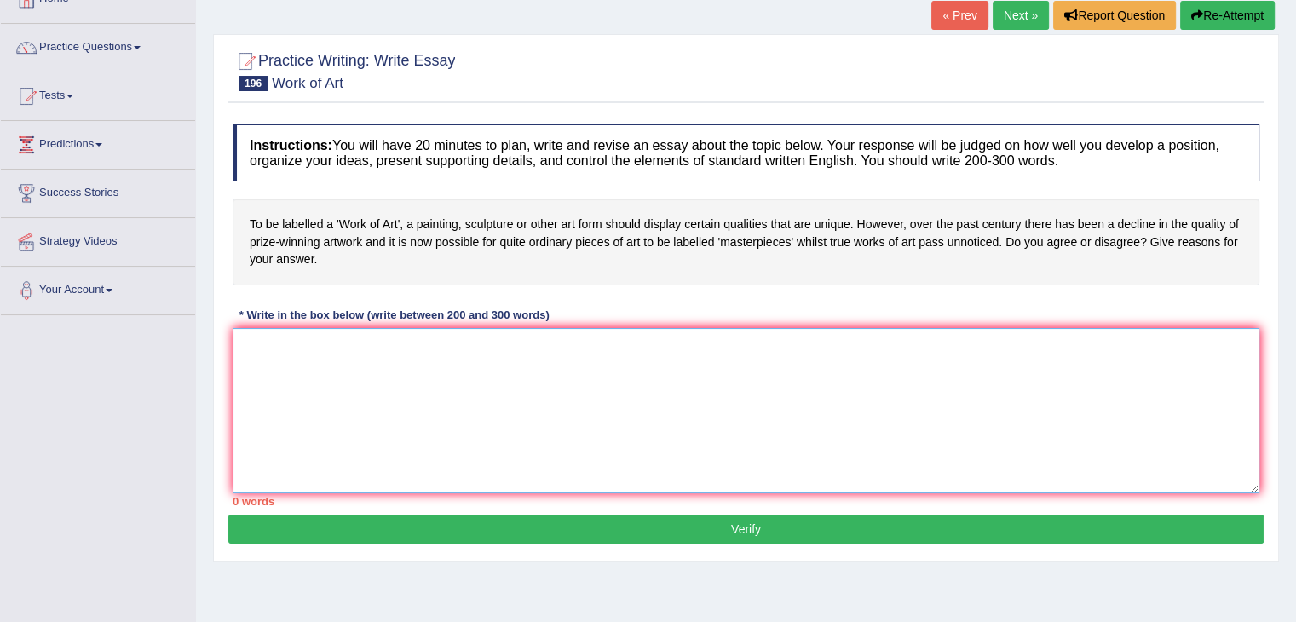
click at [528, 435] on textarea at bounding box center [746, 410] width 1027 height 165
type textarea "T"
click at [585, 395] on textarea at bounding box center [746, 410] width 1027 height 165
paste textarea "he increasing influence of (essay topic) on our lives has ignited numerous disc…"
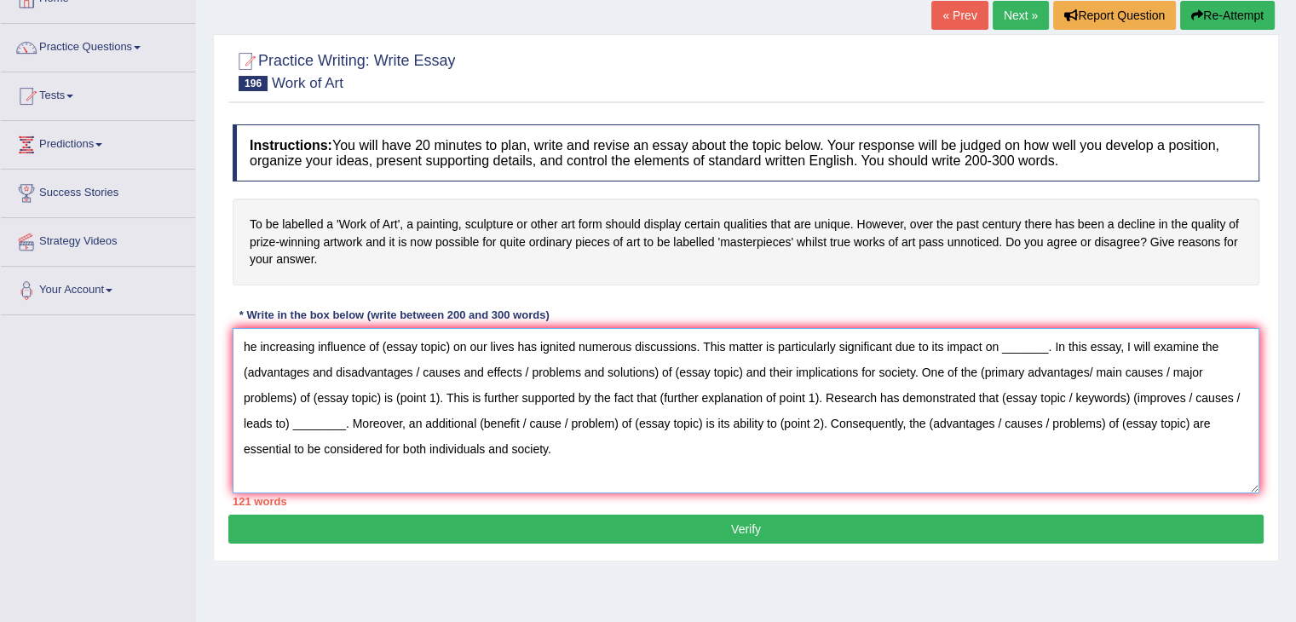
click at [245, 341] on textarea "he increasing influence of (essay topic) on our lives has ignited numerous disc…" at bounding box center [746, 410] width 1027 height 165
click at [650, 452] on textarea "The increasing influence of (essay topic) on our lives has ignited numerous dis…" at bounding box center [746, 410] width 1027 height 165
click at [564, 435] on textarea "The increasing influence of (essay topic) on our lives has ignited numerous dis…" at bounding box center [746, 410] width 1027 height 165
paste textarea "However, (alongside the benefits, there are drawbacks of / along with the cause…"
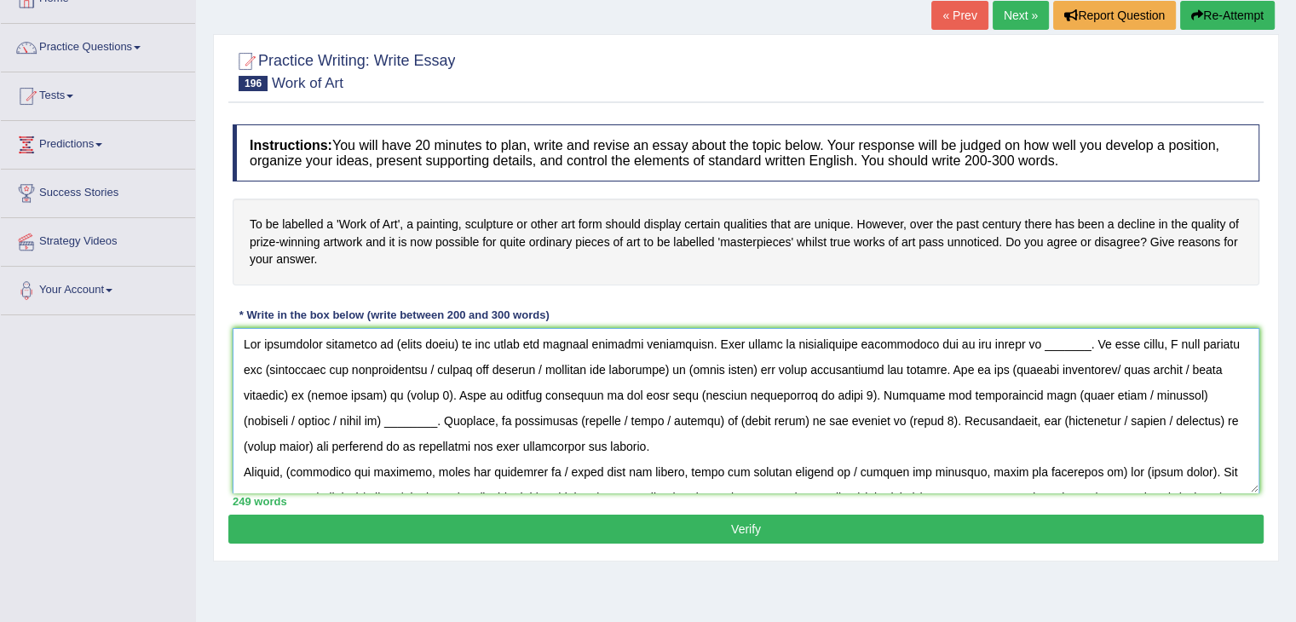
scroll to position [0, 0]
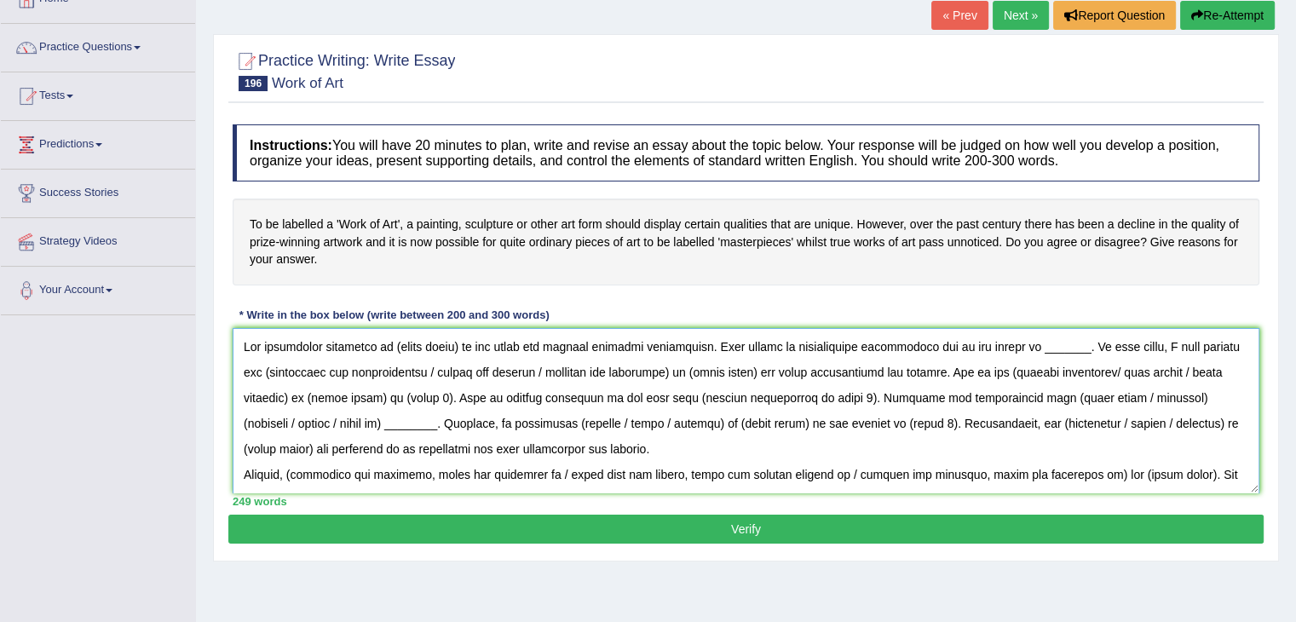
drag, startPoint x: 453, startPoint y: 344, endPoint x: 392, endPoint y: 344, distance: 61.4
click at [392, 344] on textarea at bounding box center [746, 410] width 1027 height 165
drag, startPoint x: 456, startPoint y: 345, endPoint x: 389, endPoint y: 345, distance: 67.3
click at [389, 345] on textarea at bounding box center [746, 410] width 1027 height 165
drag, startPoint x: 1043, startPoint y: 349, endPoint x: 997, endPoint y: 348, distance: 46.1
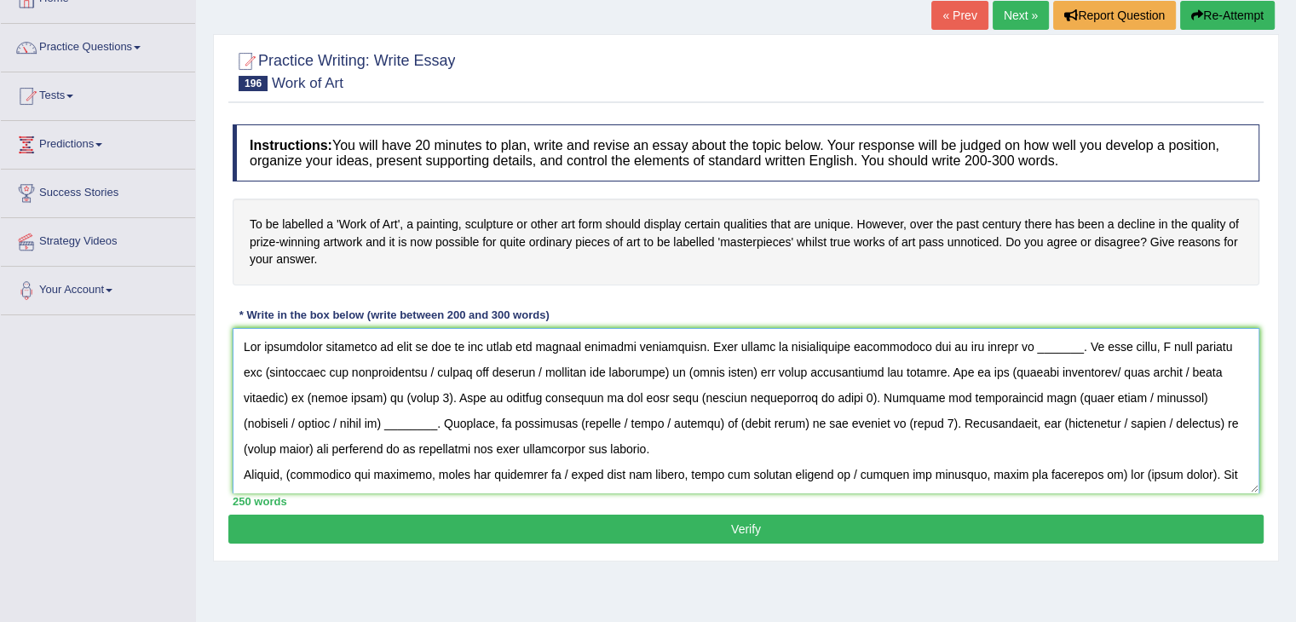
click at [997, 348] on textarea at bounding box center [746, 410] width 1027 height 165
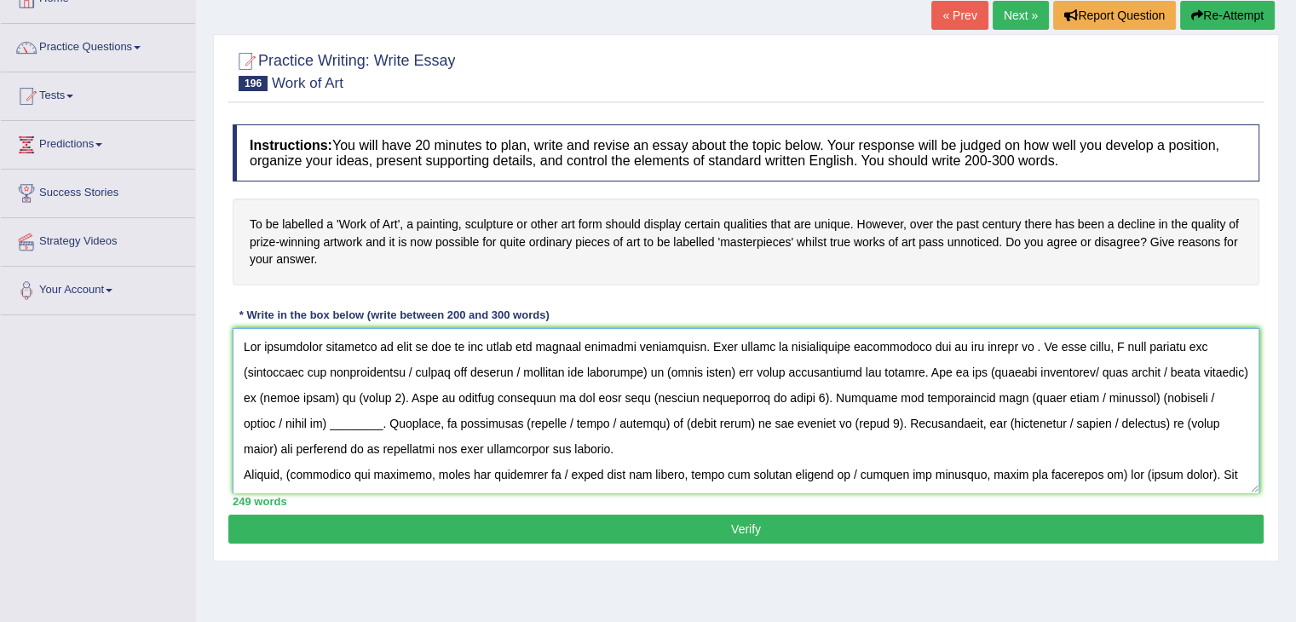
click at [997, 348] on textarea at bounding box center [746, 410] width 1027 height 165
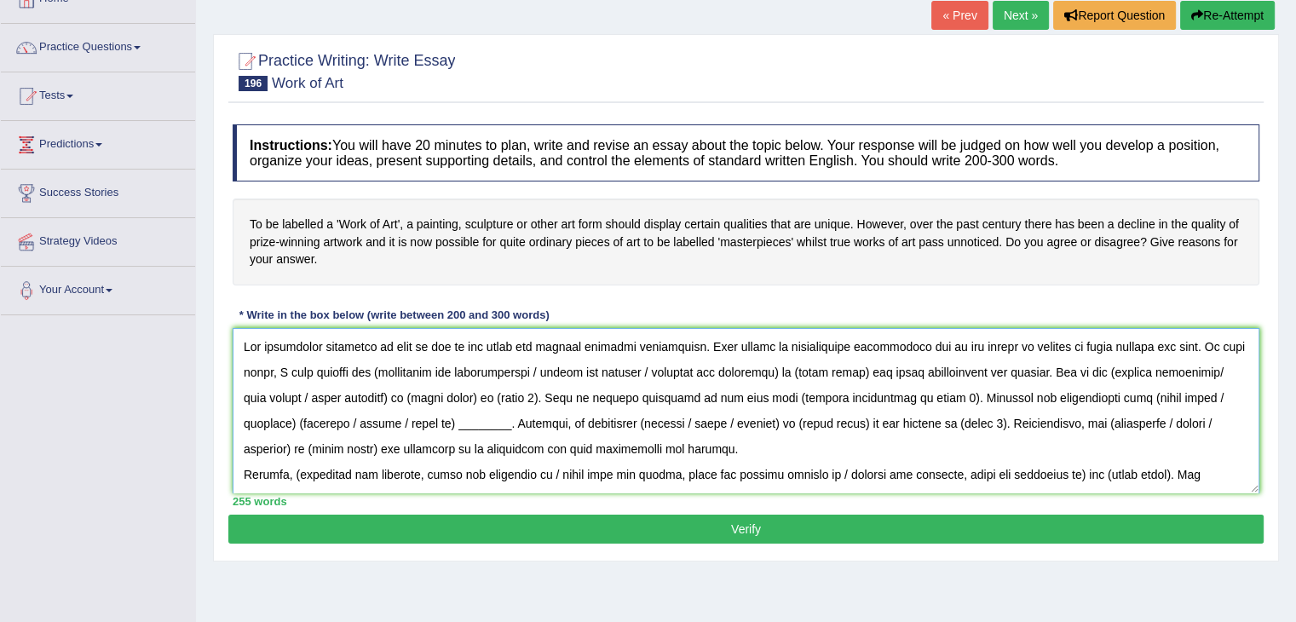
click at [789, 375] on textarea at bounding box center [746, 410] width 1027 height 165
click at [1050, 368] on textarea at bounding box center [746, 410] width 1027 height 165
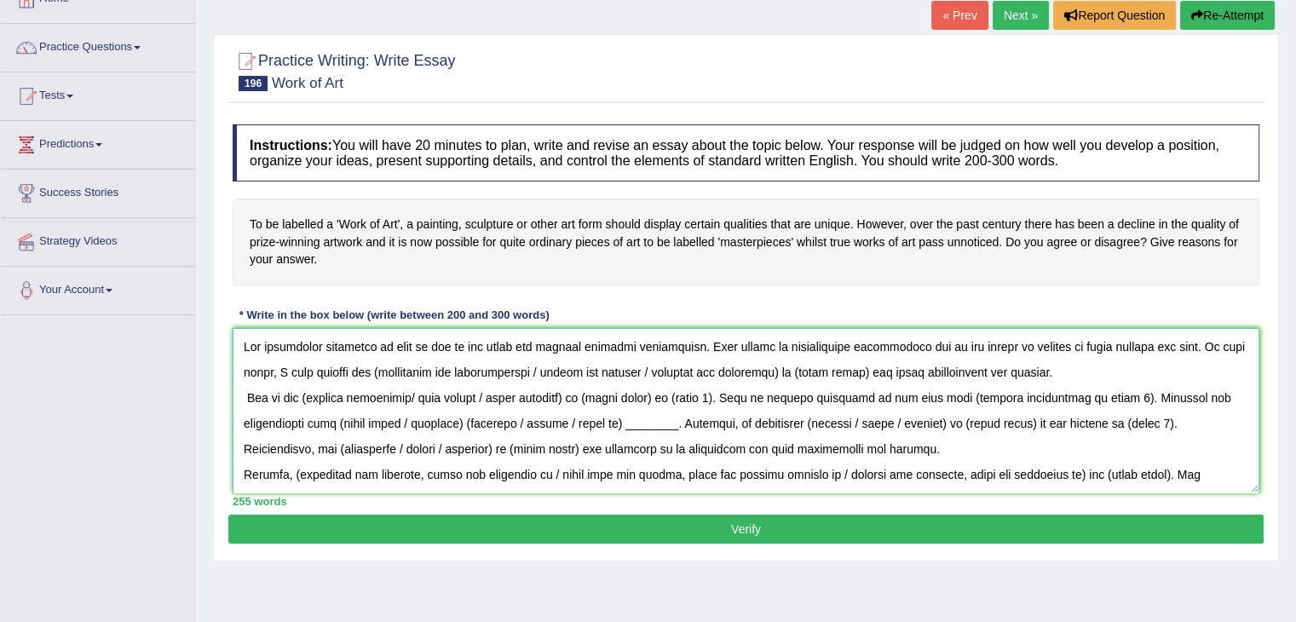
drag, startPoint x: 788, startPoint y: 370, endPoint x: 377, endPoint y: 369, distance: 410.9
click at [377, 369] on textarea at bounding box center [746, 410] width 1027 height 165
drag, startPoint x: 911, startPoint y: 372, endPoint x: 840, endPoint y: 364, distance: 71.2
click at [840, 364] on textarea at bounding box center [746, 410] width 1027 height 165
drag, startPoint x: 583, startPoint y: 396, endPoint x: 305, endPoint y: 396, distance: 277.9
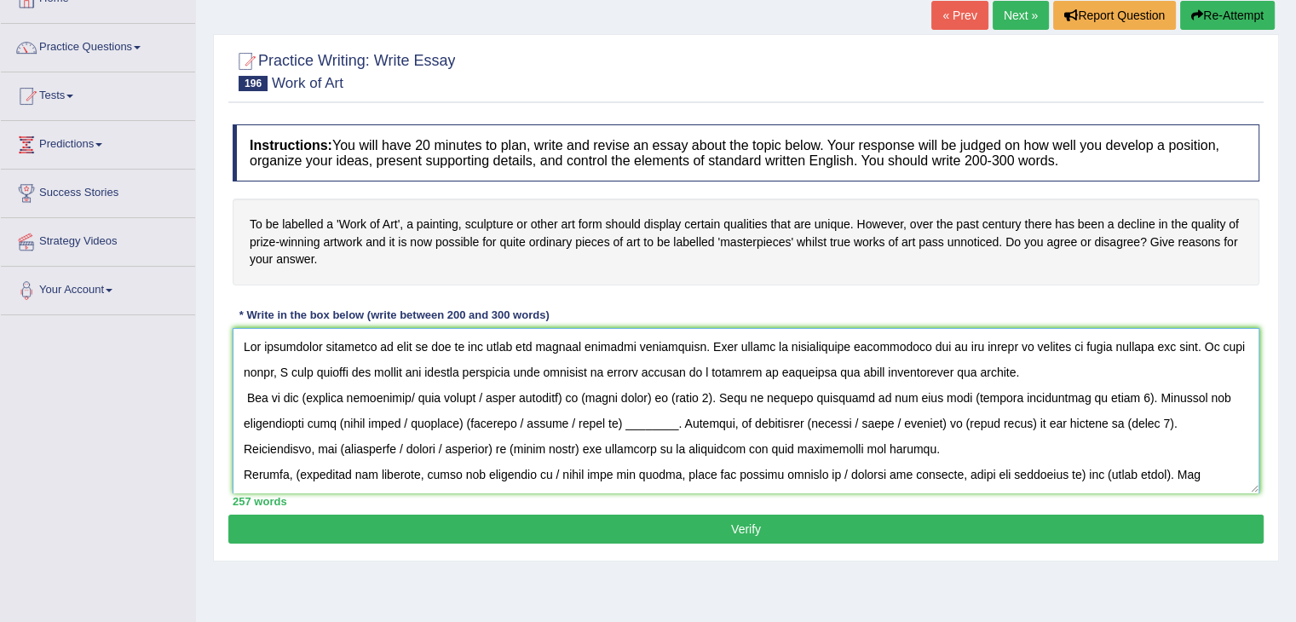
click at [305, 396] on textarea at bounding box center [746, 410] width 1027 height 165
drag, startPoint x: 760, startPoint y: 398, endPoint x: 691, endPoint y: 394, distance: 69.2
click at [691, 394] on textarea at bounding box center [746, 410] width 1027 height 165
click at [733, 395] on textarea at bounding box center [746, 410] width 1027 height 165
click at [781, 390] on textarea at bounding box center [746, 410] width 1027 height 165
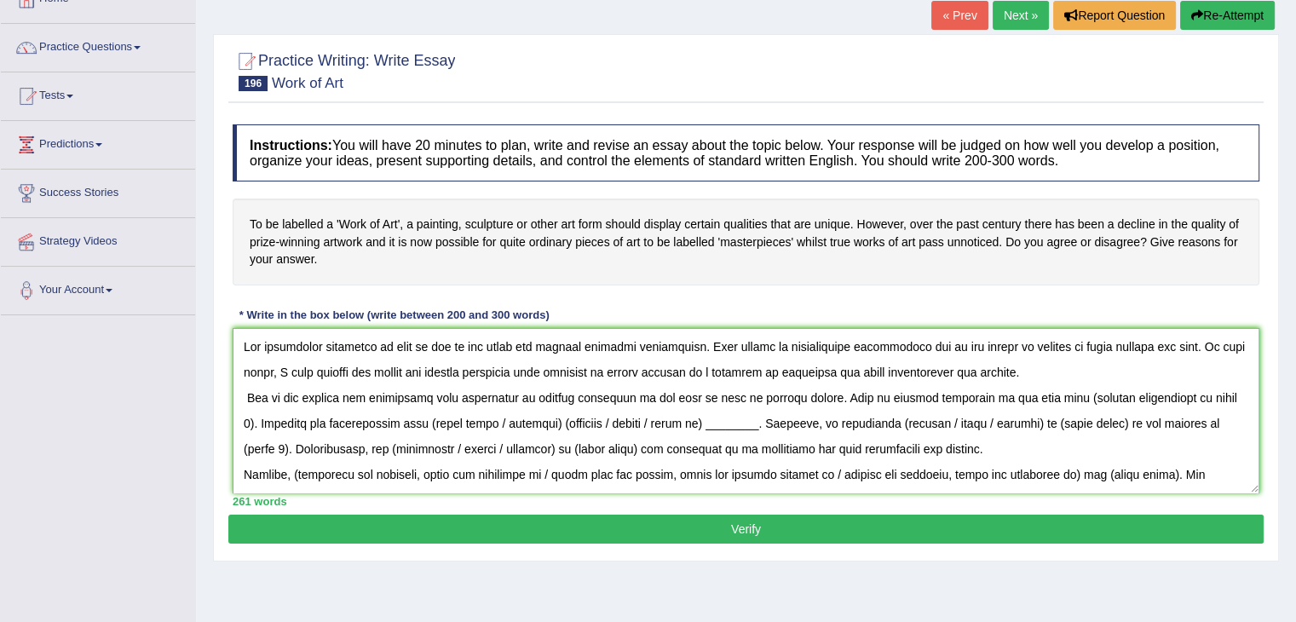
click at [880, 407] on textarea at bounding box center [746, 410] width 1027 height 165
drag, startPoint x: 1173, startPoint y: 400, endPoint x: 1012, endPoint y: 391, distance: 161.3
click at [1012, 391] on textarea at bounding box center [746, 410] width 1027 height 165
drag, startPoint x: 1174, startPoint y: 396, endPoint x: 1011, endPoint y: 393, distance: 162.8
click at [1011, 393] on textarea at bounding box center [746, 410] width 1027 height 165
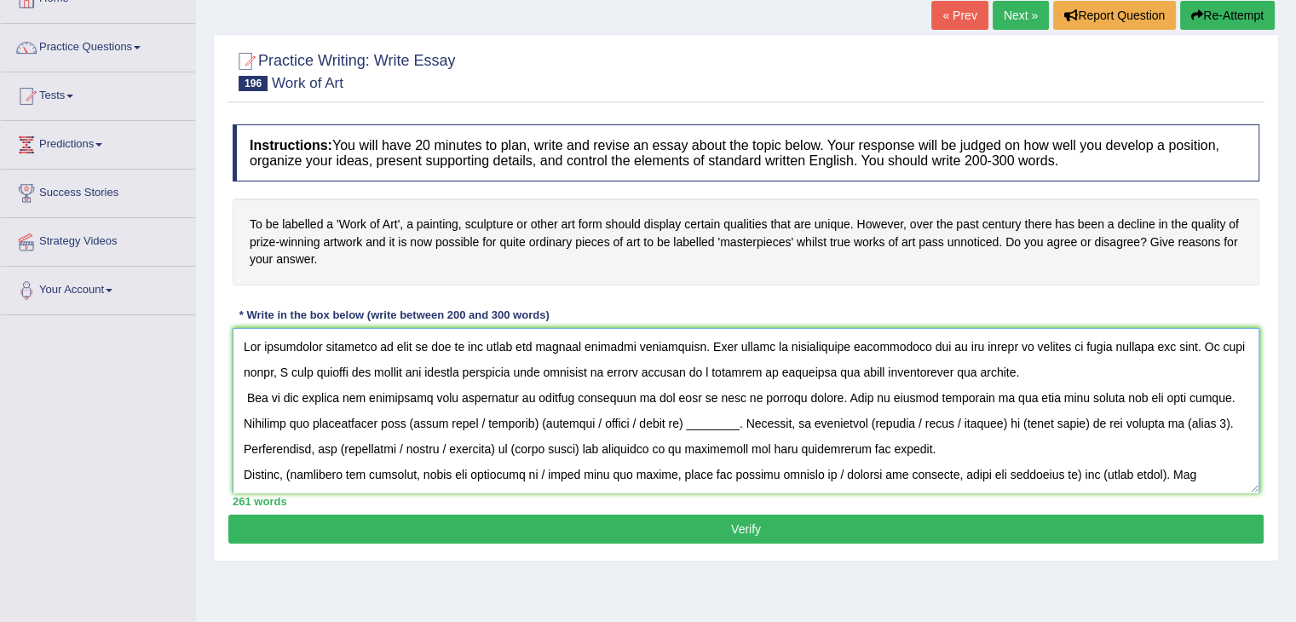
click at [344, 420] on textarea at bounding box center [746, 410] width 1027 height 165
click at [341, 420] on textarea at bounding box center [746, 410] width 1027 height 165
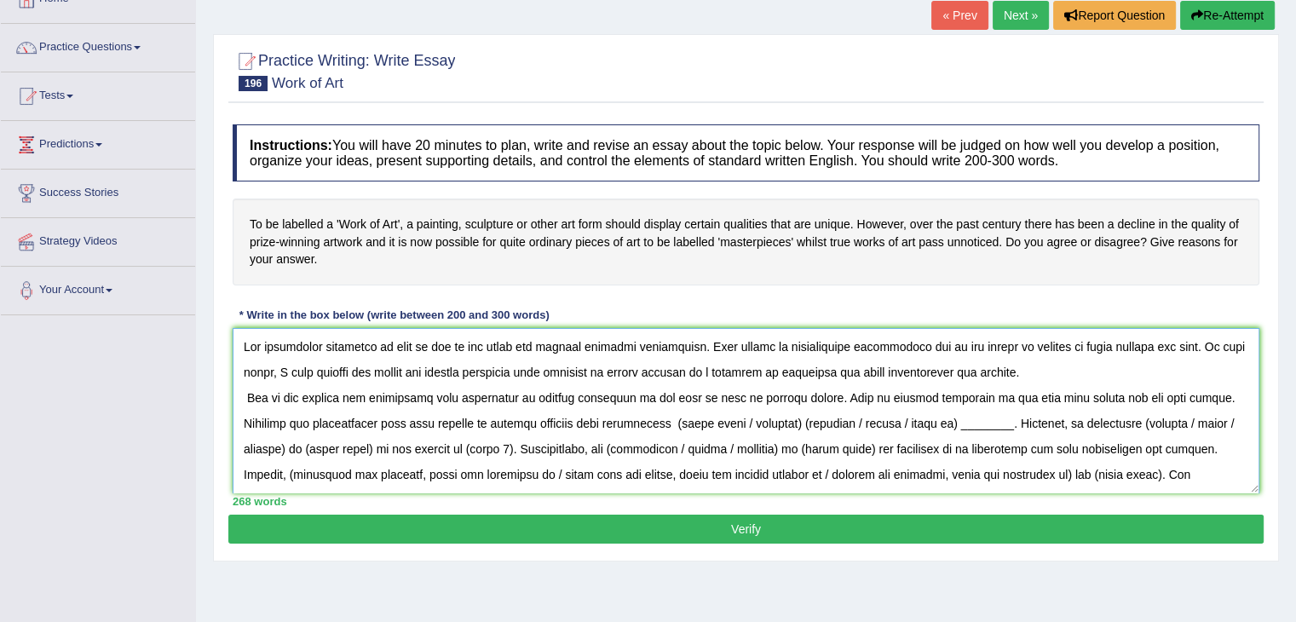
drag, startPoint x: 949, startPoint y: 424, endPoint x: 600, endPoint y: 420, distance: 348.6
click at [600, 420] on textarea at bounding box center [746, 410] width 1027 height 165
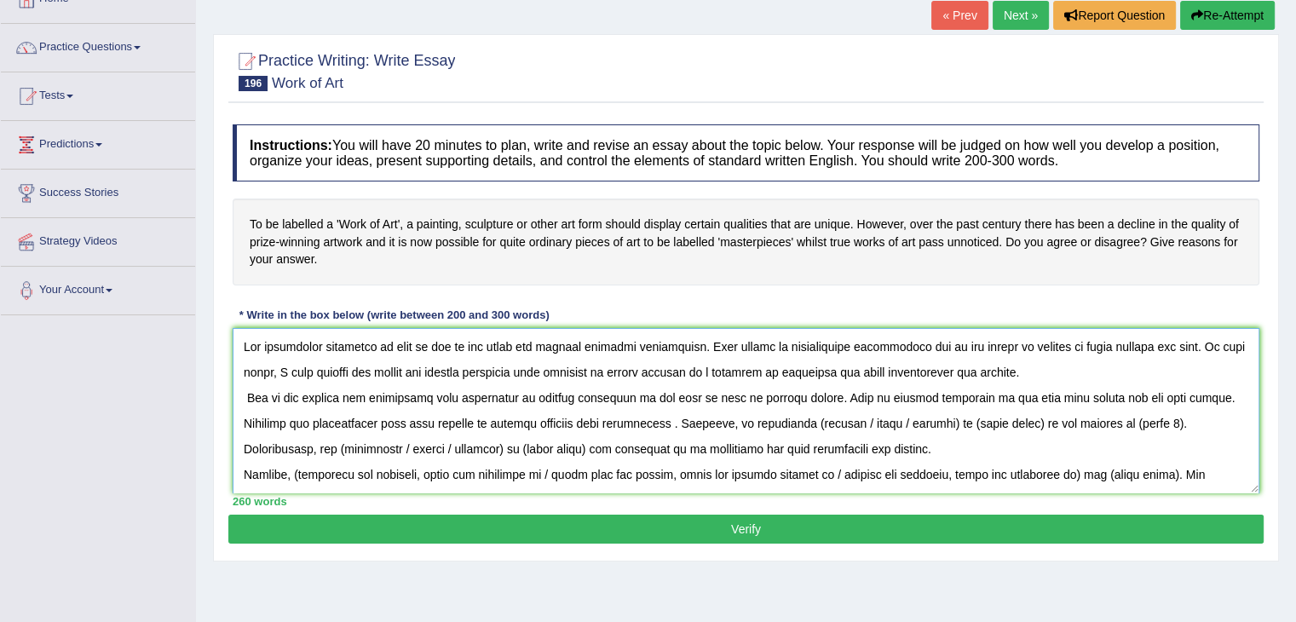
click at [739, 420] on textarea at bounding box center [746, 410] width 1027 height 165
click at [869, 421] on textarea at bounding box center [746, 410] width 1027 height 165
click at [854, 424] on textarea at bounding box center [746, 410] width 1027 height 165
click at [1071, 420] on textarea at bounding box center [746, 410] width 1027 height 165
drag, startPoint x: 419, startPoint y: 448, endPoint x: 242, endPoint y: 441, distance: 177.5
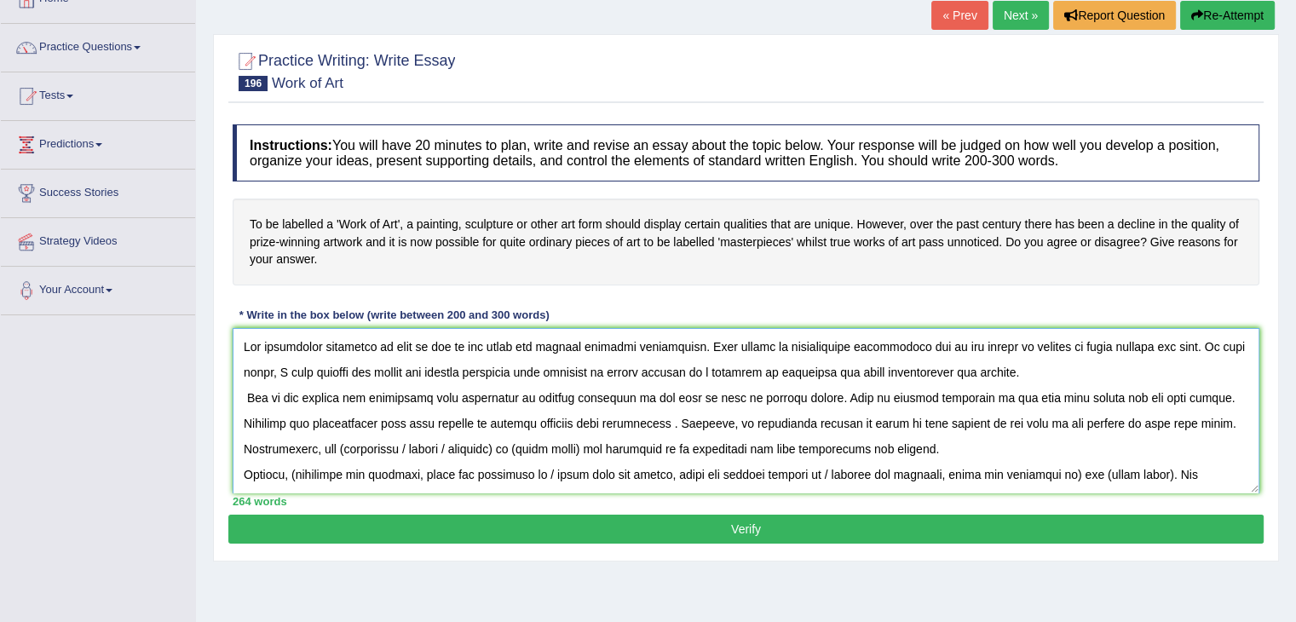
click at [242, 441] on textarea at bounding box center [746, 410] width 1027 height 165
click at [398, 447] on textarea at bounding box center [746, 410] width 1027 height 165
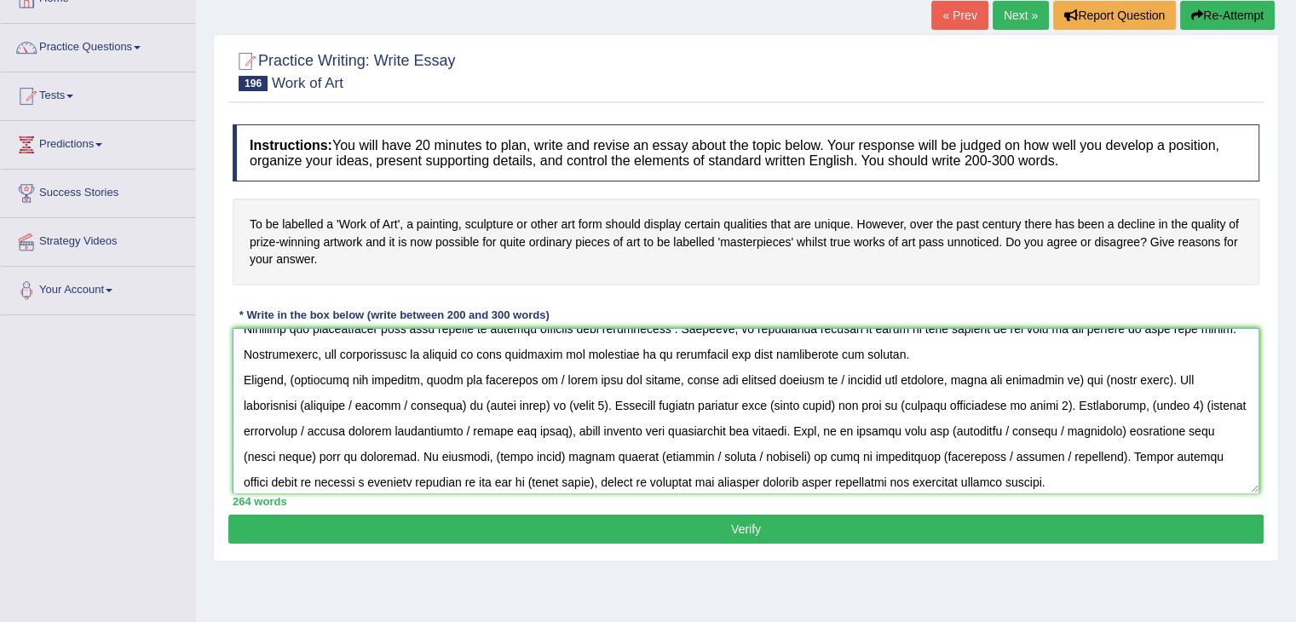
scroll to position [98, 0]
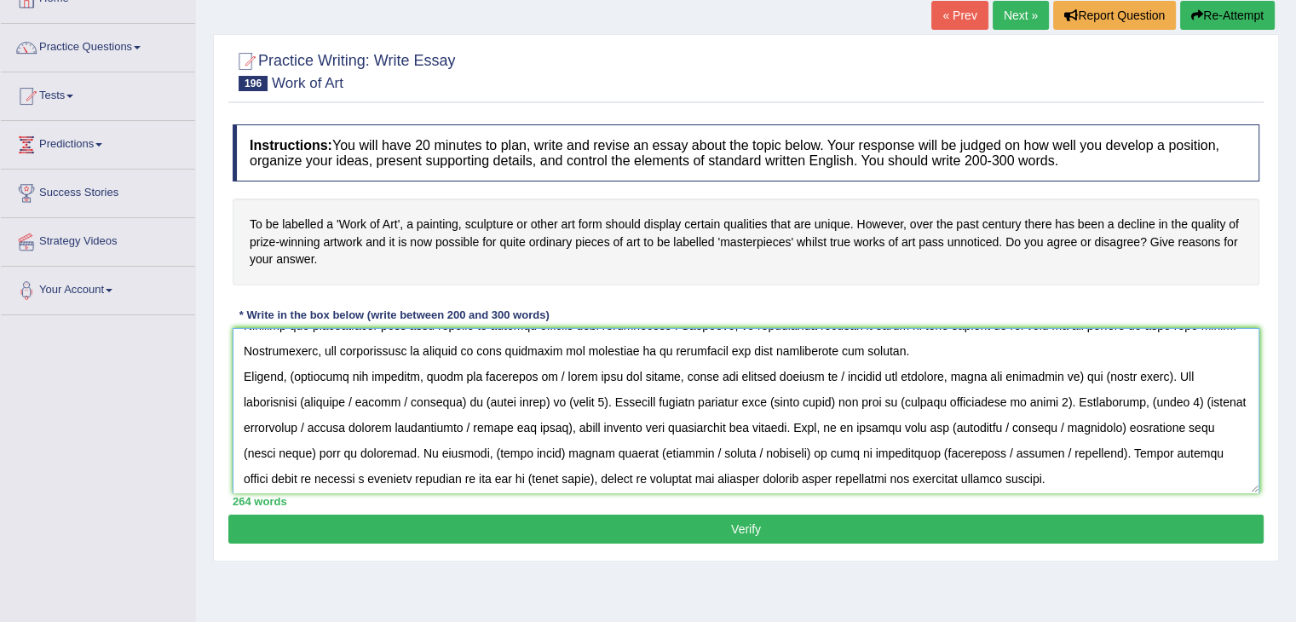
drag, startPoint x: 415, startPoint y: 373, endPoint x: 1054, endPoint y: 365, distance: 638.5
click at [1054, 365] on textarea at bounding box center [746, 410] width 1027 height 165
click at [355, 361] on textarea at bounding box center [746, 410] width 1027 height 165
drag, startPoint x: 421, startPoint y: 372, endPoint x: 478, endPoint y: 383, distance: 58.2
click at [478, 383] on textarea at bounding box center [746, 410] width 1027 height 165
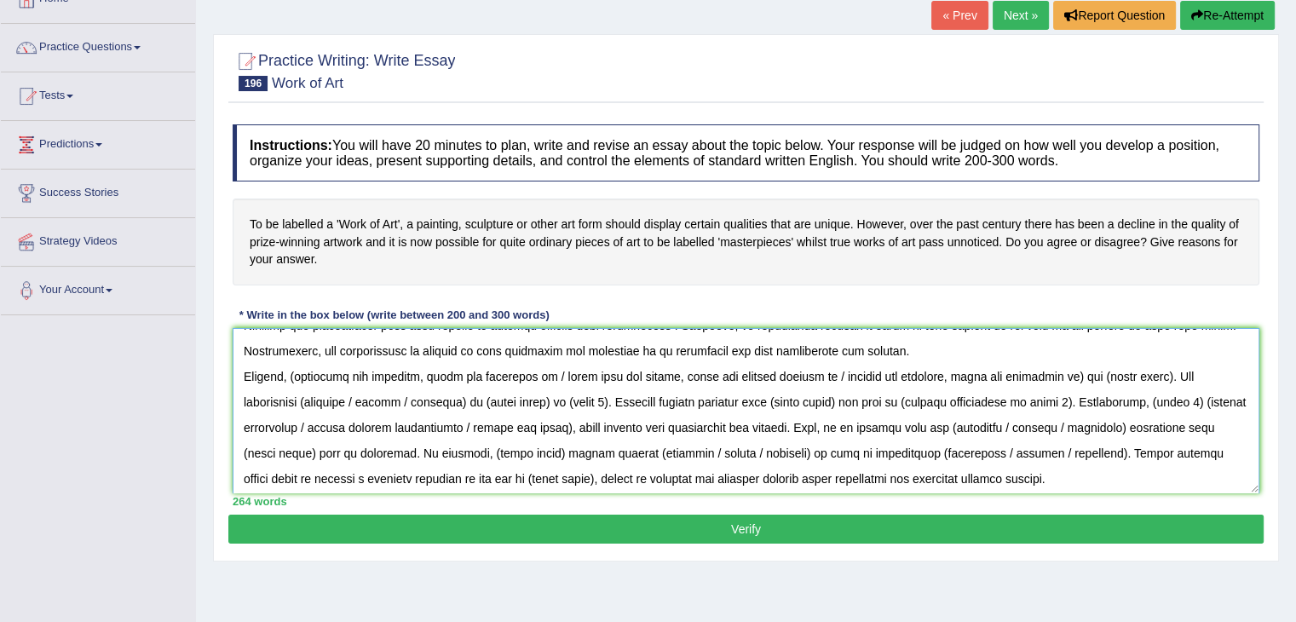
drag, startPoint x: 548, startPoint y: 369, endPoint x: 1061, endPoint y: 370, distance: 513.1
click at [1061, 370] on textarea at bounding box center [746, 410] width 1027 height 165
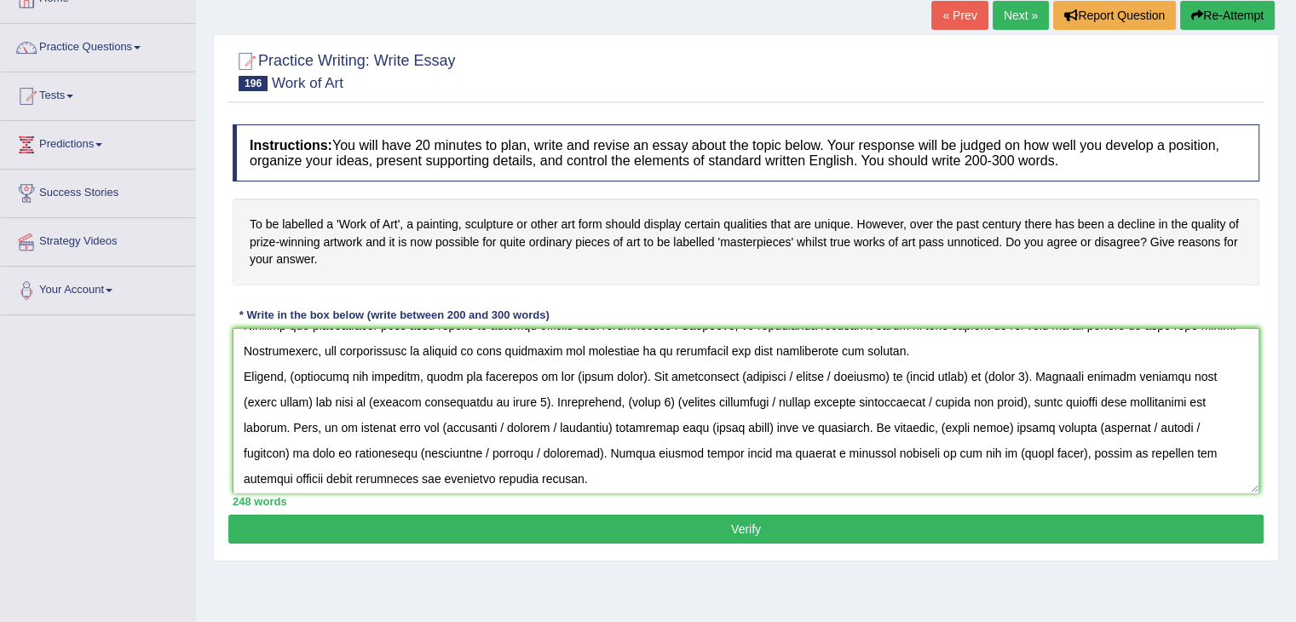
click at [639, 375] on textarea at bounding box center [746, 410] width 1027 height 165
drag, startPoint x: 632, startPoint y: 368, endPoint x: 564, endPoint y: 369, distance: 67.3
click at [564, 369] on textarea at bounding box center [746, 410] width 1027 height 165
click at [688, 386] on textarea at bounding box center [746, 410] width 1027 height 165
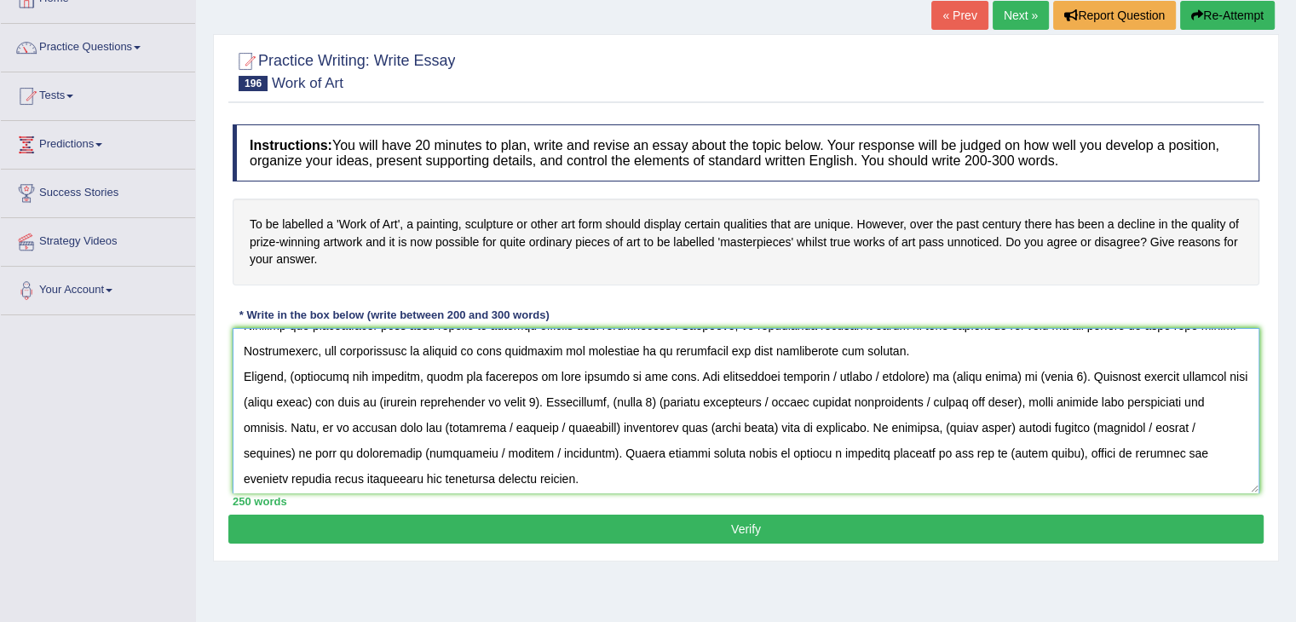
click at [760, 372] on textarea at bounding box center [746, 410] width 1027 height 165
click at [813, 375] on textarea at bounding box center [746, 410] width 1027 height 165
drag, startPoint x: 811, startPoint y: 371, endPoint x: 912, endPoint y: 378, distance: 101.7
click at [912, 378] on textarea at bounding box center [746, 410] width 1027 height 165
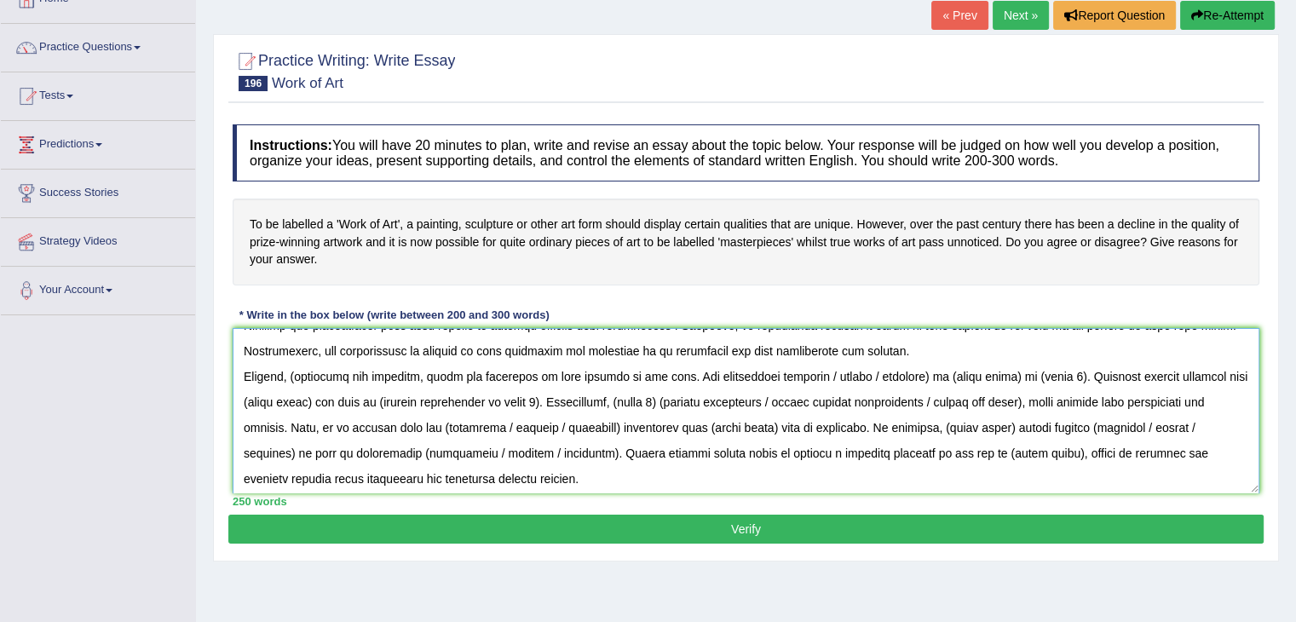
drag, startPoint x: 902, startPoint y: 372, endPoint x: 805, endPoint y: 372, distance: 97.2
click at [805, 372] on textarea at bounding box center [746, 410] width 1027 height 165
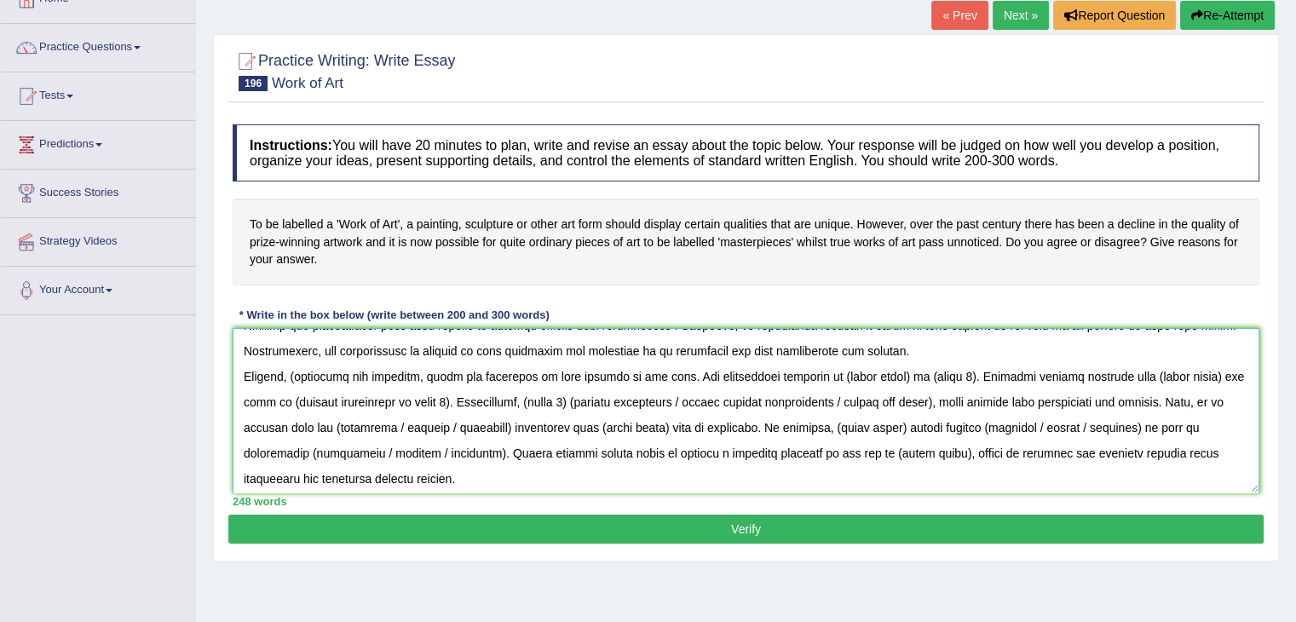
click at [890, 372] on textarea at bounding box center [746, 410] width 1027 height 165
click at [997, 372] on textarea at bounding box center [746, 410] width 1027 height 165
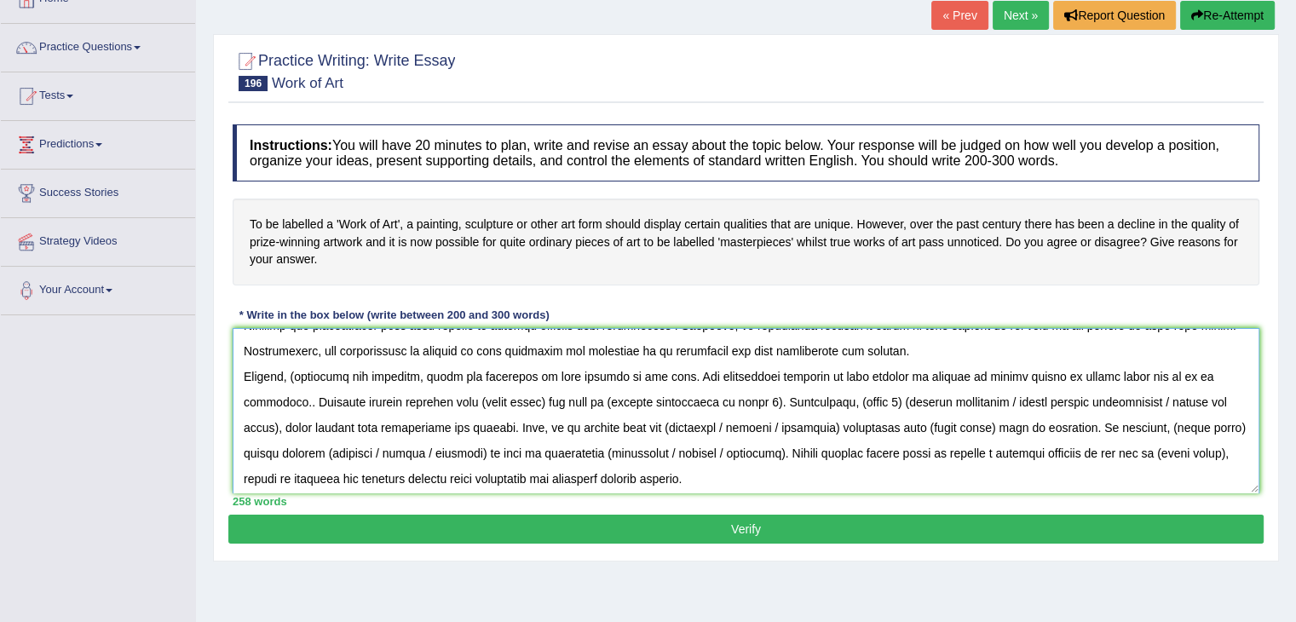
drag, startPoint x: 540, startPoint y: 400, endPoint x: 473, endPoint y: 396, distance: 67.4
click at [473, 396] on textarea at bounding box center [746, 410] width 1027 height 165
drag, startPoint x: 821, startPoint y: 401, endPoint x: 659, endPoint y: 400, distance: 162.0
click at [659, 400] on textarea at bounding box center [746, 410] width 1027 height 165
click at [302, 400] on textarea at bounding box center [746, 410] width 1027 height 165
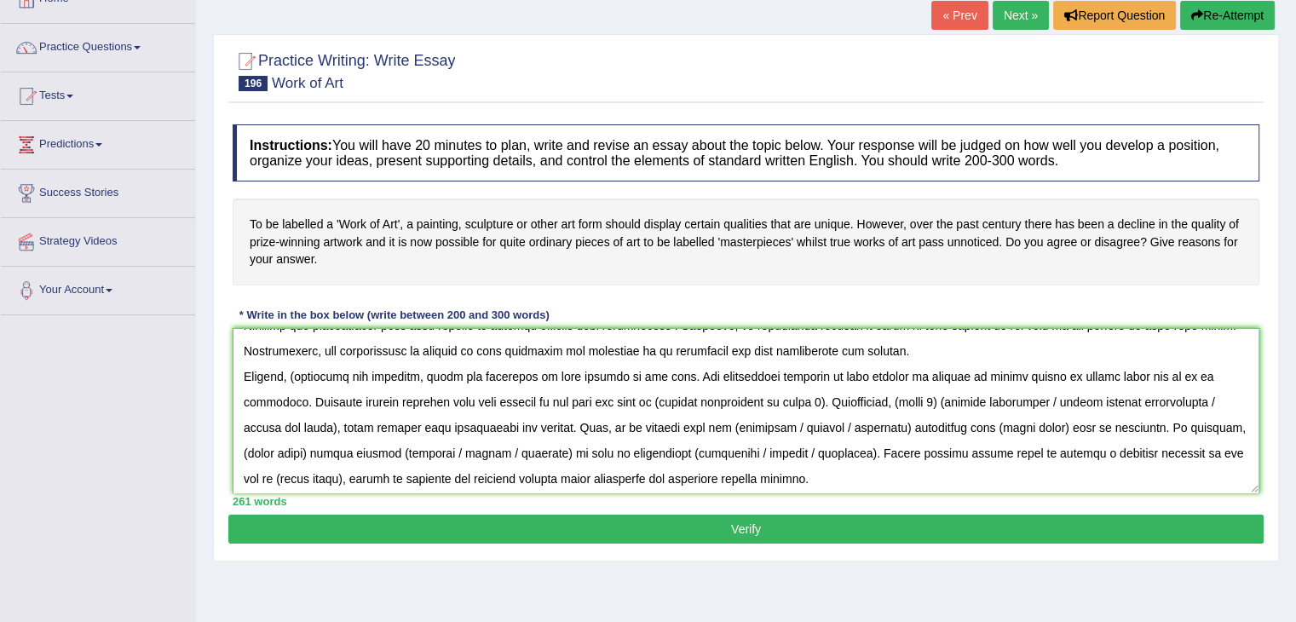
drag, startPoint x: 817, startPoint y: 403, endPoint x: 658, endPoint y: 393, distance: 159.7
click at [658, 393] on textarea at bounding box center [746, 410] width 1027 height 165
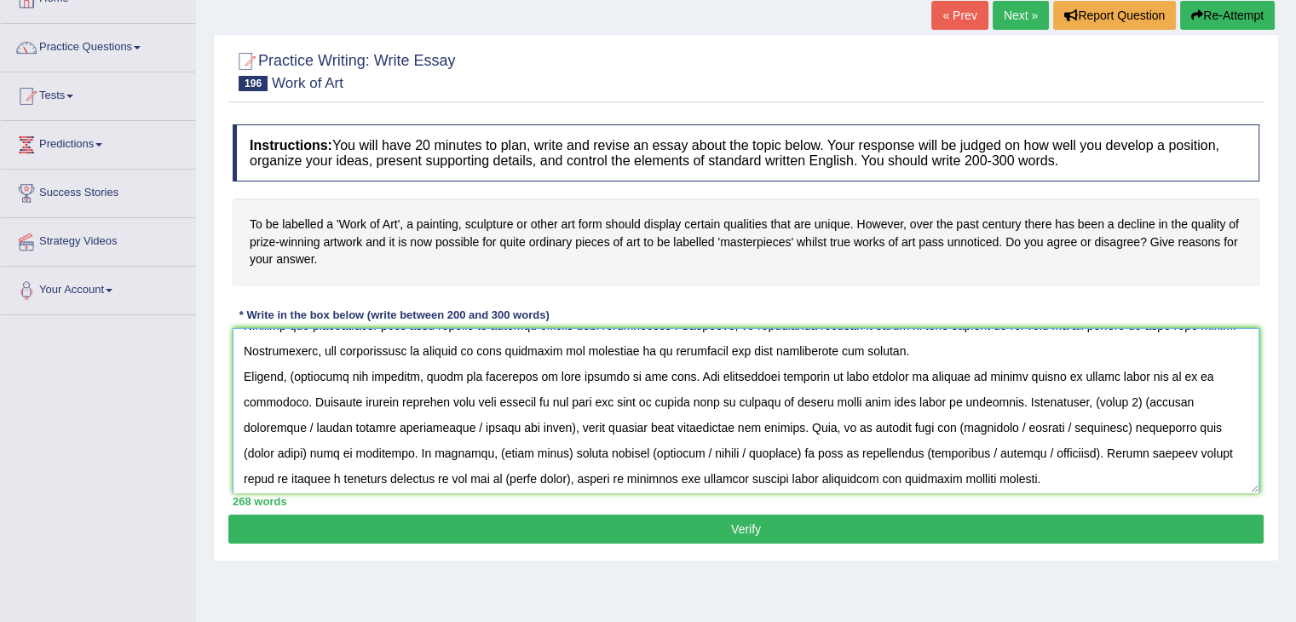
click at [892, 397] on textarea at bounding box center [746, 410] width 1027 height 165
click at [1022, 400] on textarea at bounding box center [746, 410] width 1027 height 165
click at [1189, 400] on textarea at bounding box center [746, 410] width 1027 height 165
click at [1190, 400] on textarea at bounding box center [746, 410] width 1027 height 165
click at [1181, 400] on textarea at bounding box center [746, 410] width 1027 height 165
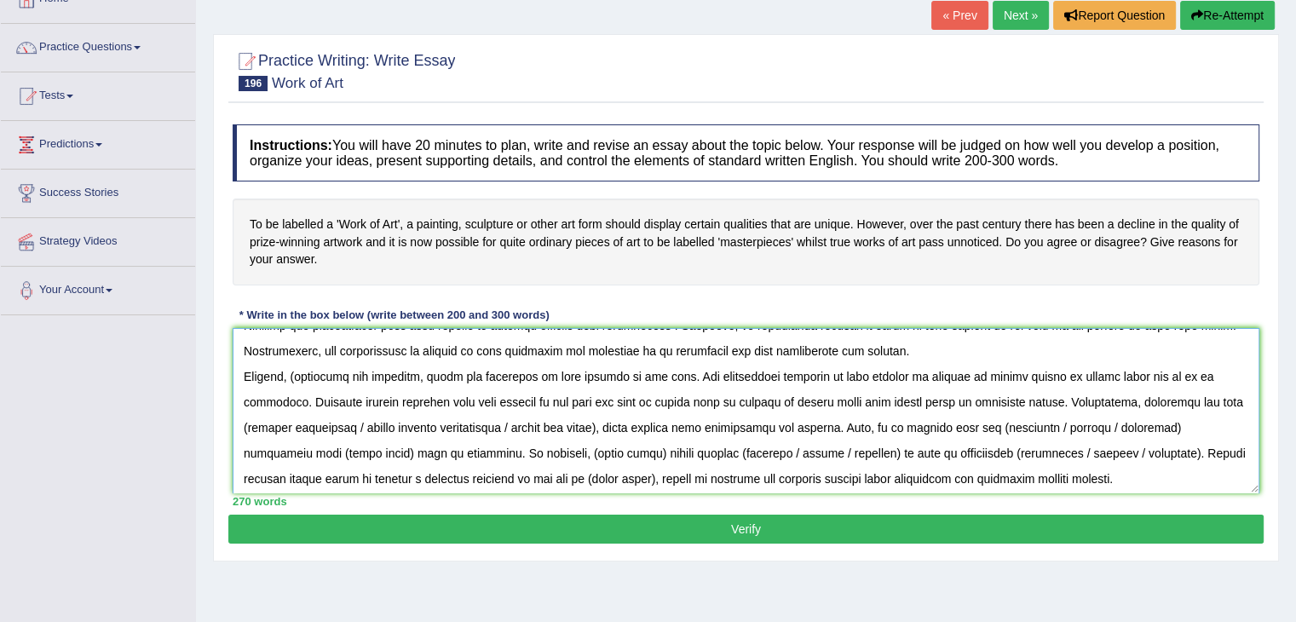
click at [280, 424] on textarea at bounding box center [746, 410] width 1027 height 165
click at [374, 424] on textarea at bounding box center [746, 410] width 1027 height 165
drag, startPoint x: 380, startPoint y: 424, endPoint x: 274, endPoint y: 413, distance: 106.2
click at [274, 413] on textarea at bounding box center [746, 410] width 1027 height 165
drag, startPoint x: 317, startPoint y: 424, endPoint x: 528, endPoint y: 430, distance: 210.7
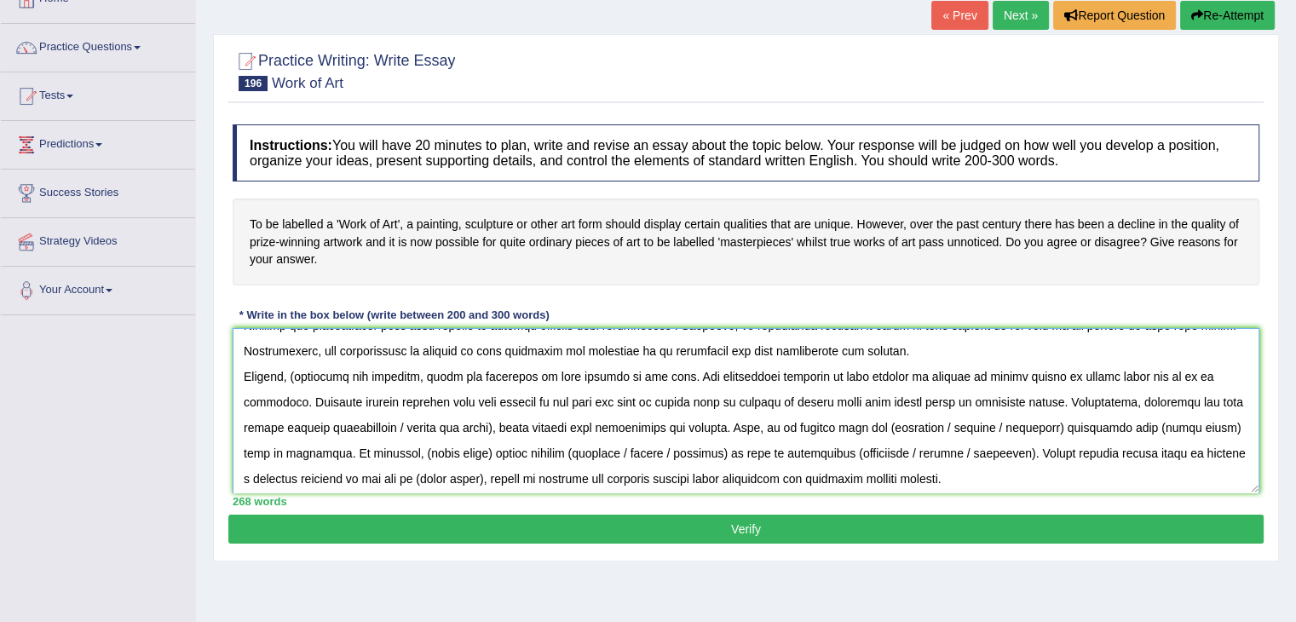
click at [528, 430] on textarea at bounding box center [746, 410] width 1027 height 165
drag, startPoint x: 593, startPoint y: 424, endPoint x: 540, endPoint y: 426, distance: 53.7
click at [540, 426] on textarea at bounding box center [746, 410] width 1027 height 165
click at [684, 448] on textarea at bounding box center [746, 410] width 1027 height 165
click at [808, 427] on textarea at bounding box center [746, 410] width 1027 height 165
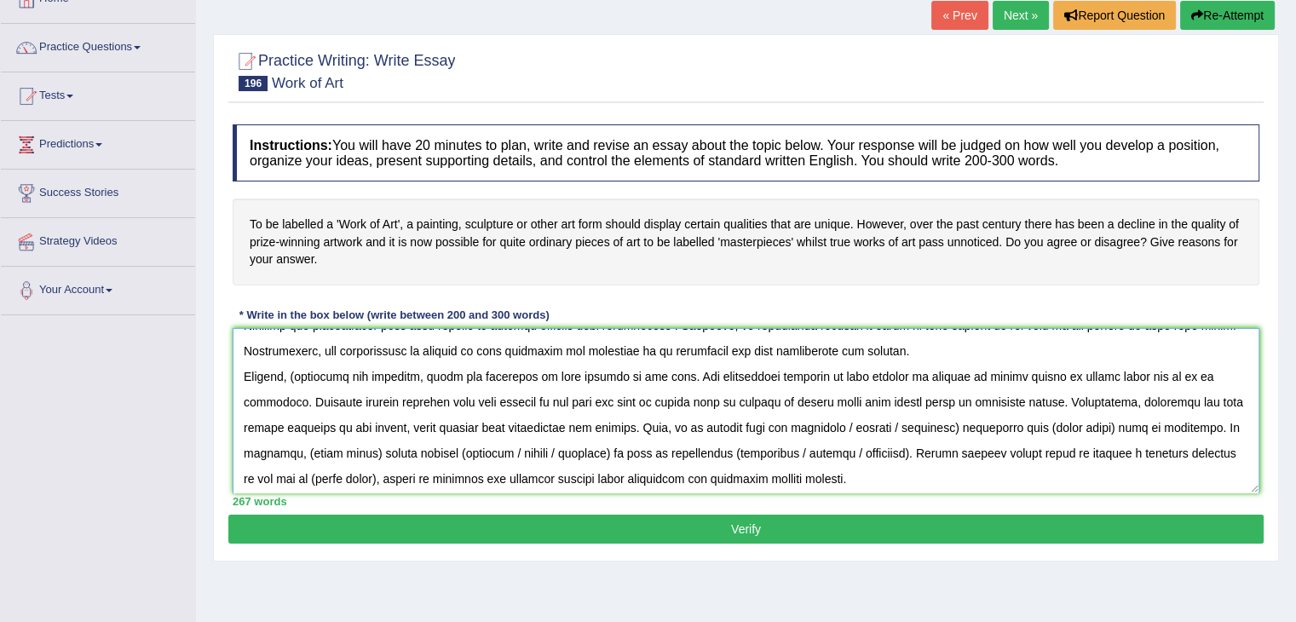
drag, startPoint x: 969, startPoint y: 424, endPoint x: 859, endPoint y: 424, distance: 110.0
click at [859, 424] on textarea at bounding box center [746, 410] width 1027 height 165
click at [1009, 424] on textarea at bounding box center [746, 410] width 1027 height 165
click at [862, 424] on textarea at bounding box center [746, 410] width 1027 height 165
click at [988, 422] on textarea at bounding box center [746, 410] width 1027 height 165
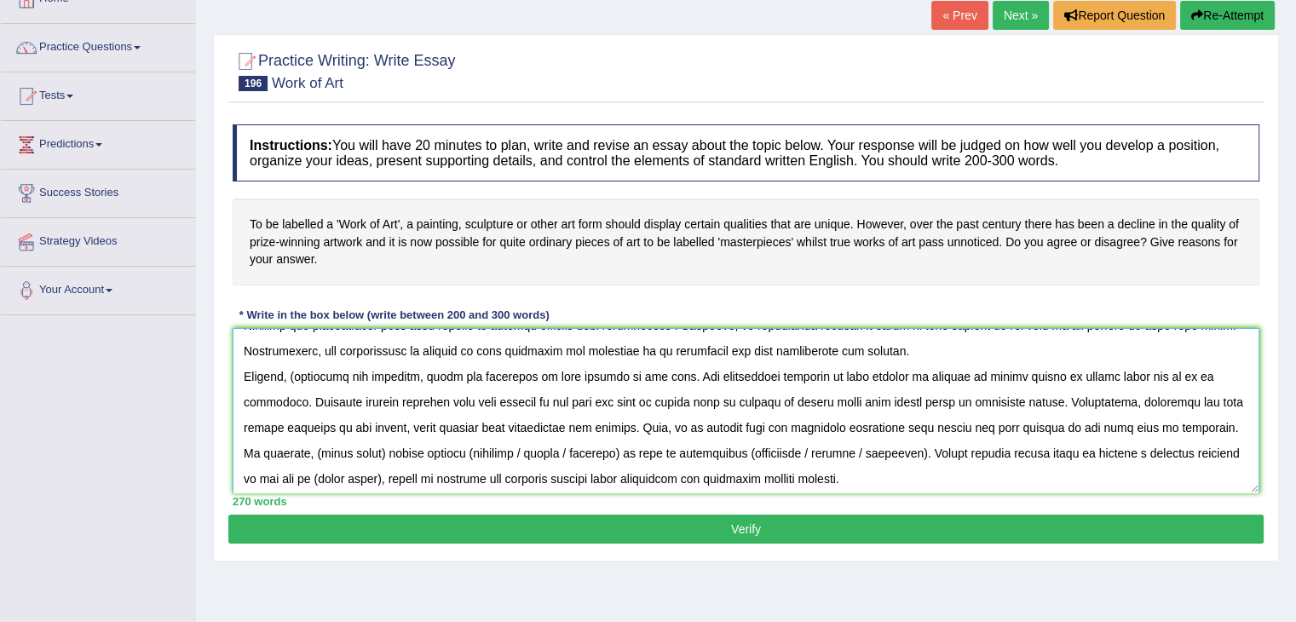
click at [443, 451] on textarea at bounding box center [746, 410] width 1027 height 165
drag, startPoint x: 730, startPoint y: 448, endPoint x: 619, endPoint y: 451, distance: 110.8
click at [619, 451] on textarea at bounding box center [746, 410] width 1027 height 165
click at [579, 448] on textarea at bounding box center [746, 410] width 1027 height 165
click at [899, 451] on textarea at bounding box center [746, 410] width 1027 height 165
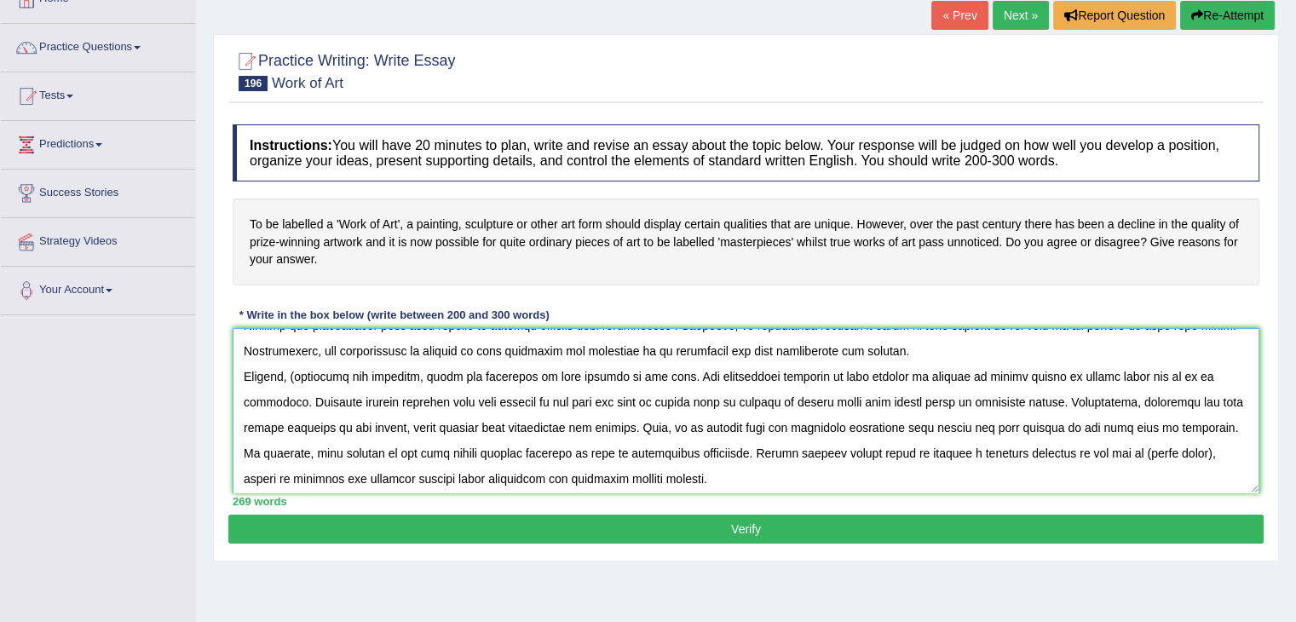
click at [307, 450] on textarea at bounding box center [746, 410] width 1027 height 165
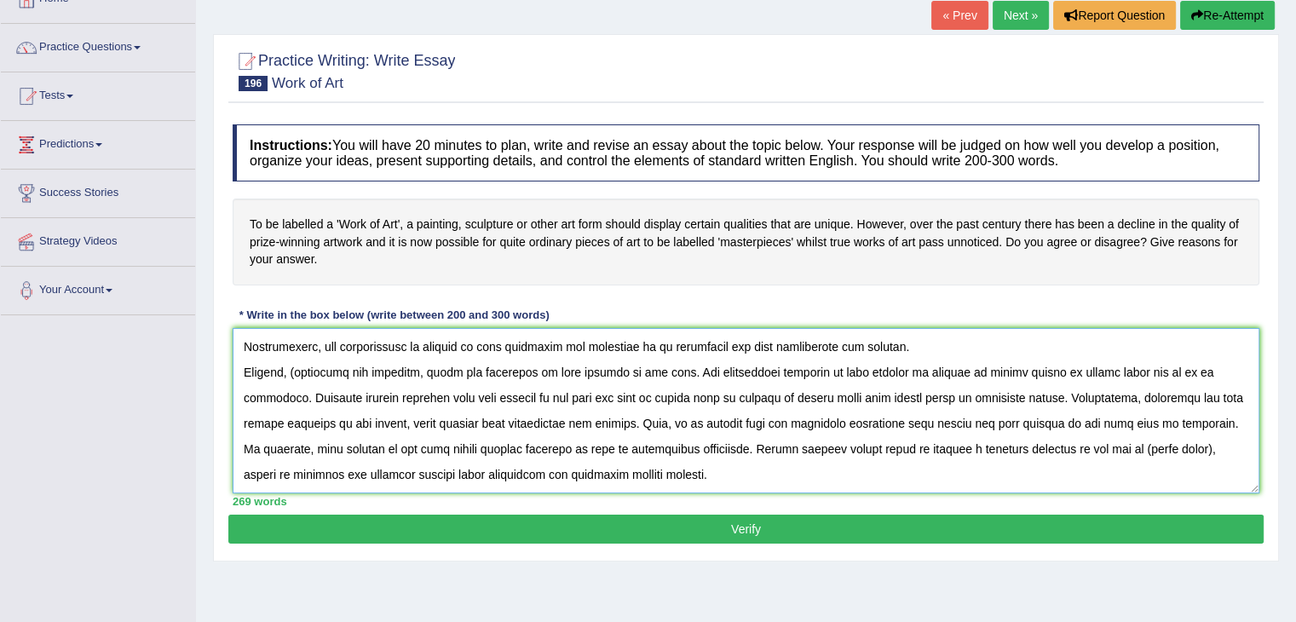
click at [1185, 423] on textarea at bounding box center [746, 410] width 1027 height 165
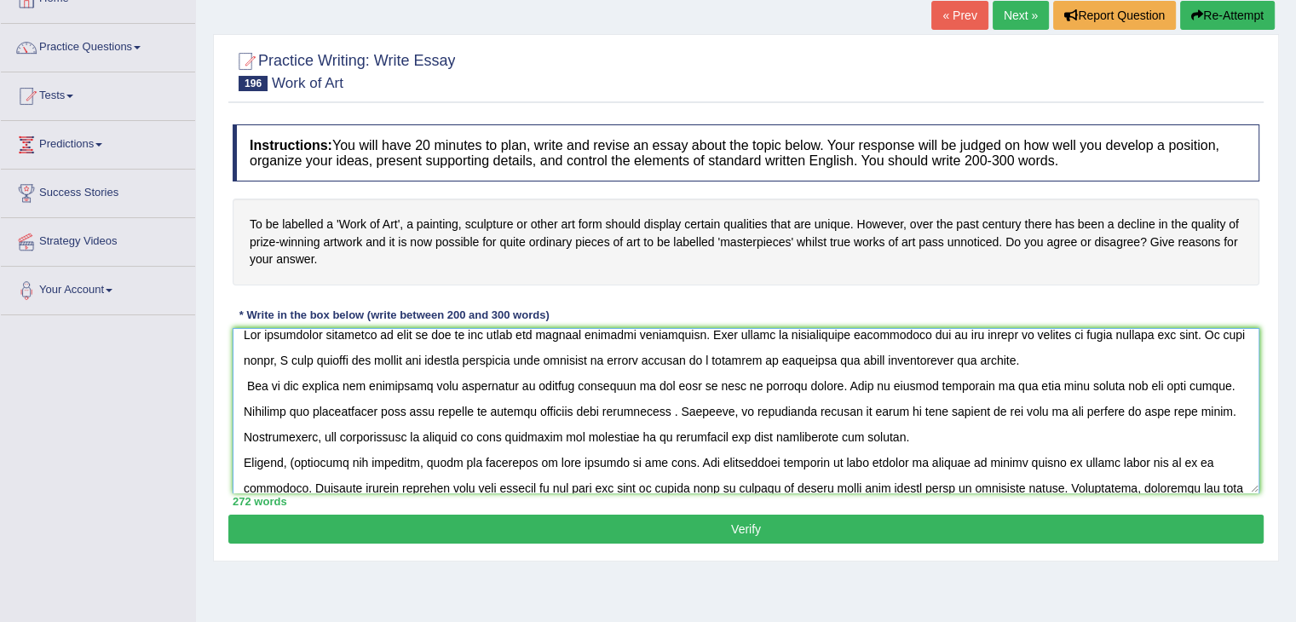
scroll to position [0, 0]
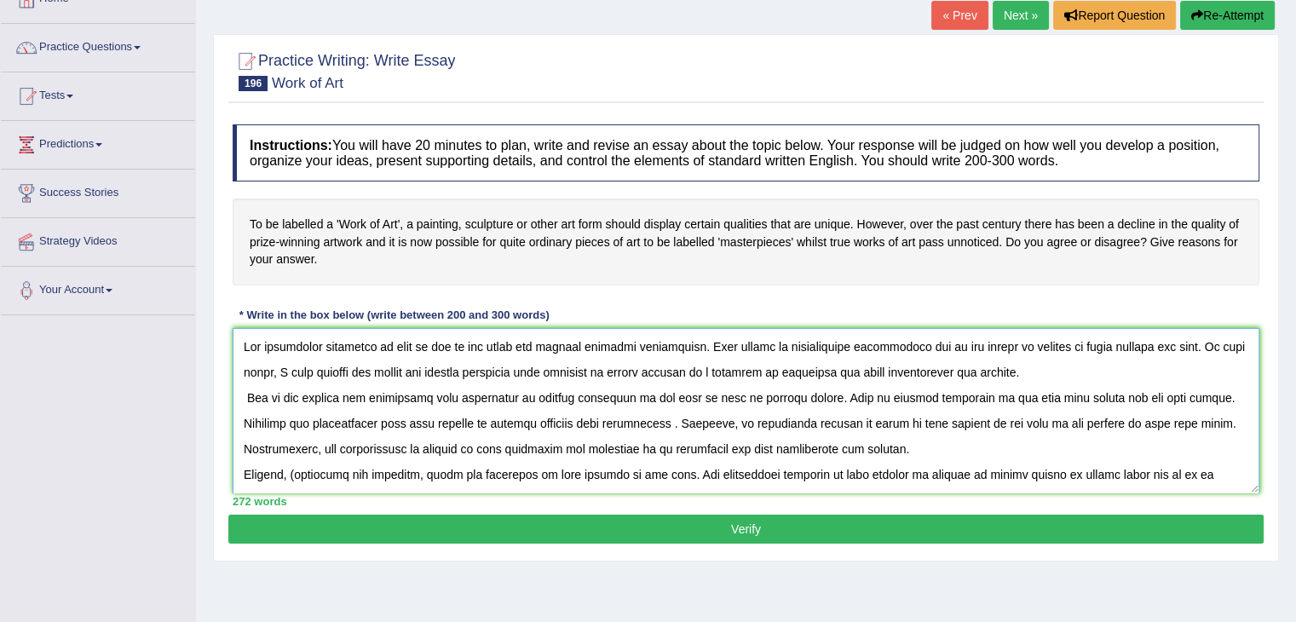
type textarea "The increasing influence of work of art on our lives has ignited numerous discu…"
click at [931, 528] on button "Verify" at bounding box center [746, 529] width 1036 height 29
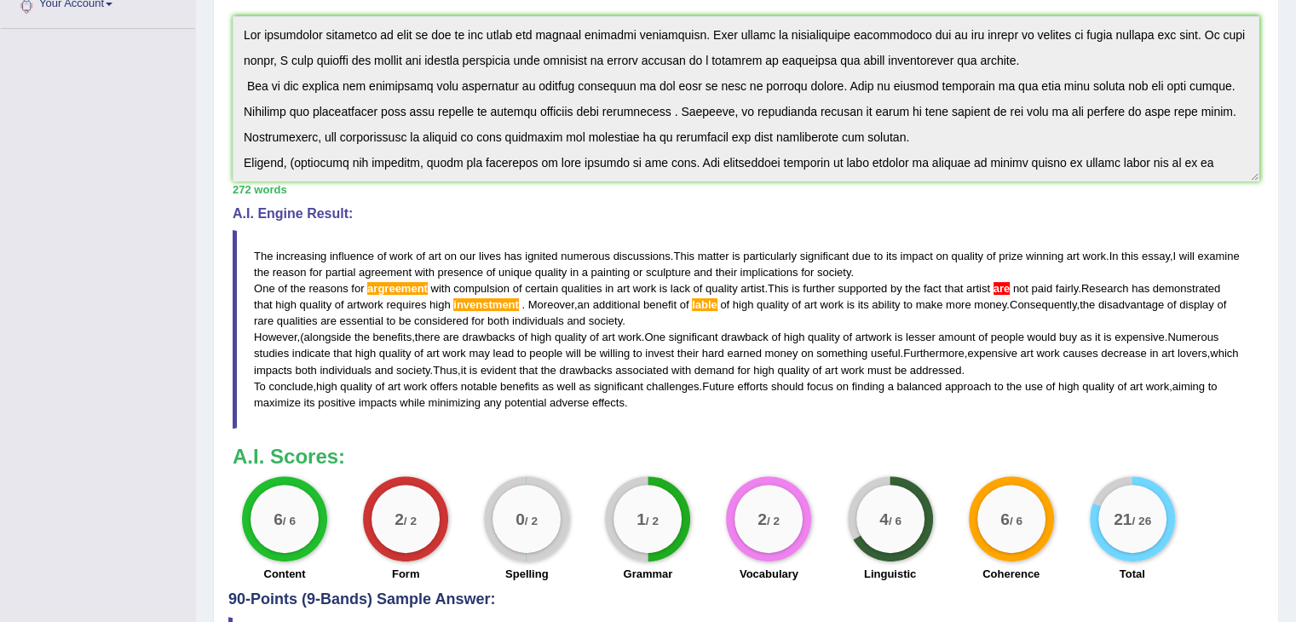
scroll to position [395, 0]
